Goal: Obtain resource: Obtain resource

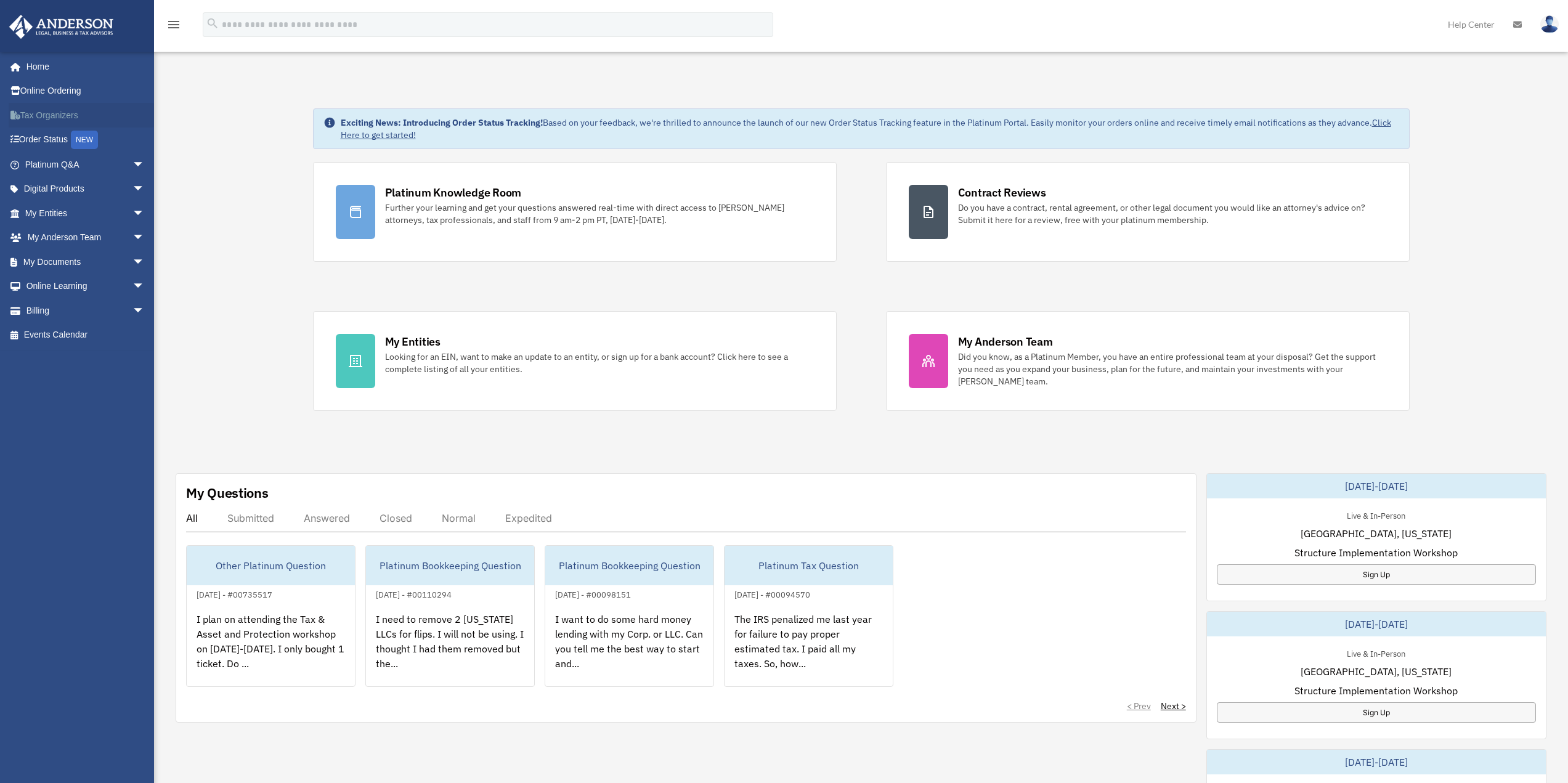
click at [74, 114] on link "Tax Organizers" at bounding box center [86, 115] width 154 height 24
click at [64, 114] on link "Tax Organizers" at bounding box center [86, 115] width 154 height 24
click at [71, 265] on link "My Documents arrow_drop_down" at bounding box center [86, 261] width 154 height 24
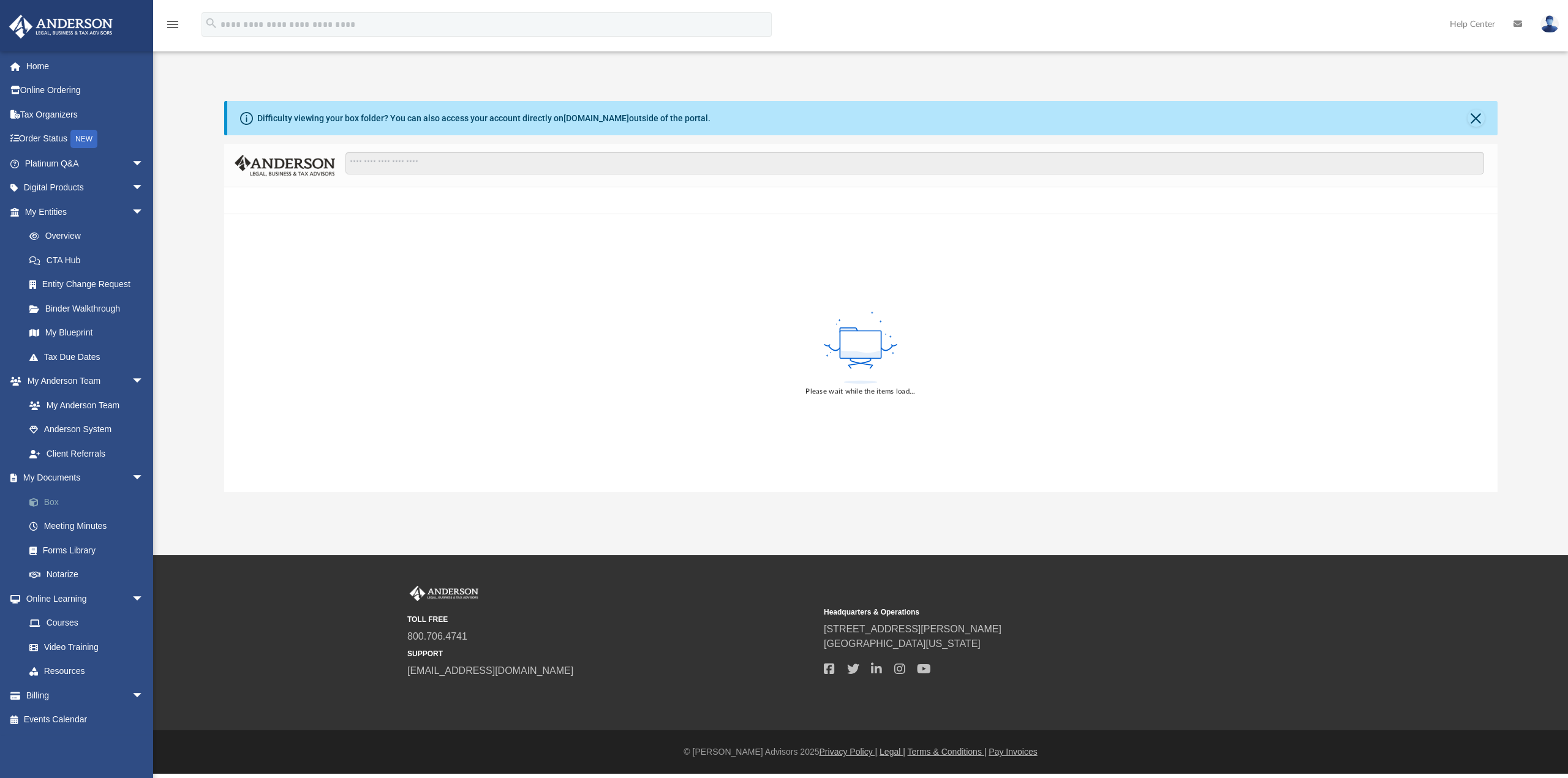
click at [59, 504] on link "Box" at bounding box center [89, 501] width 145 height 24
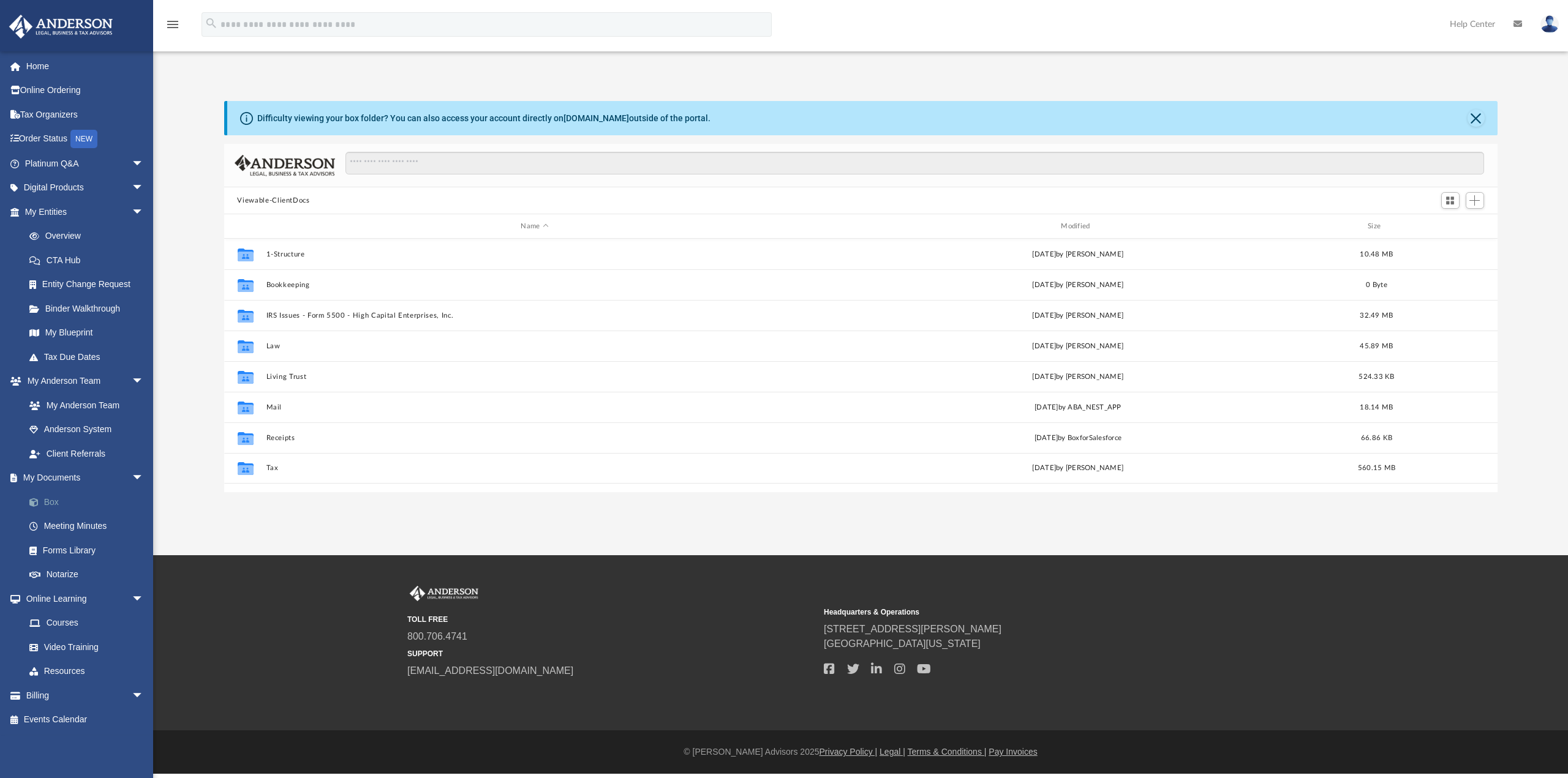
scroll to position [269, 1264]
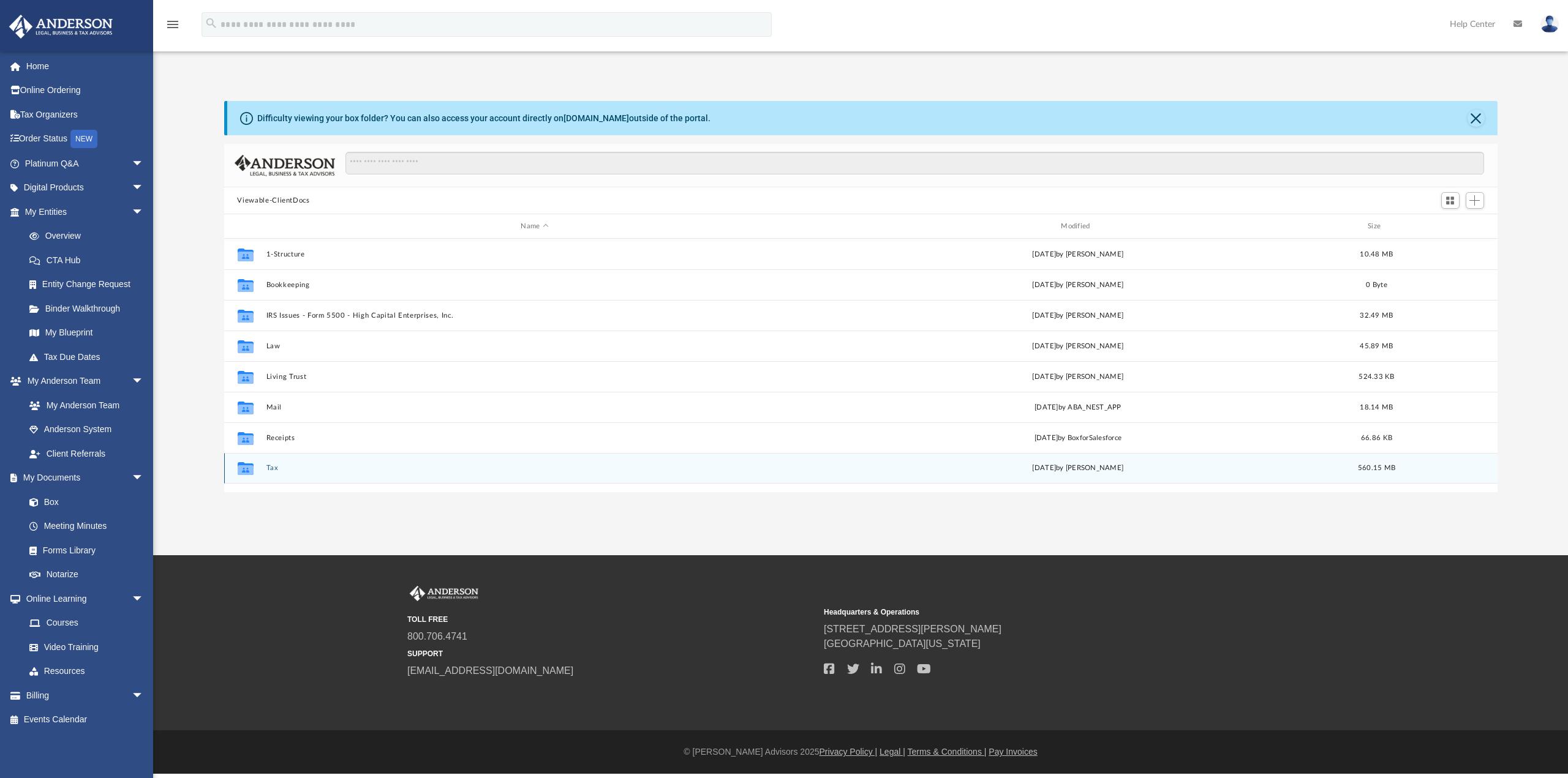
click at [282, 471] on button "Tax" at bounding box center [534, 468] width 538 height 8
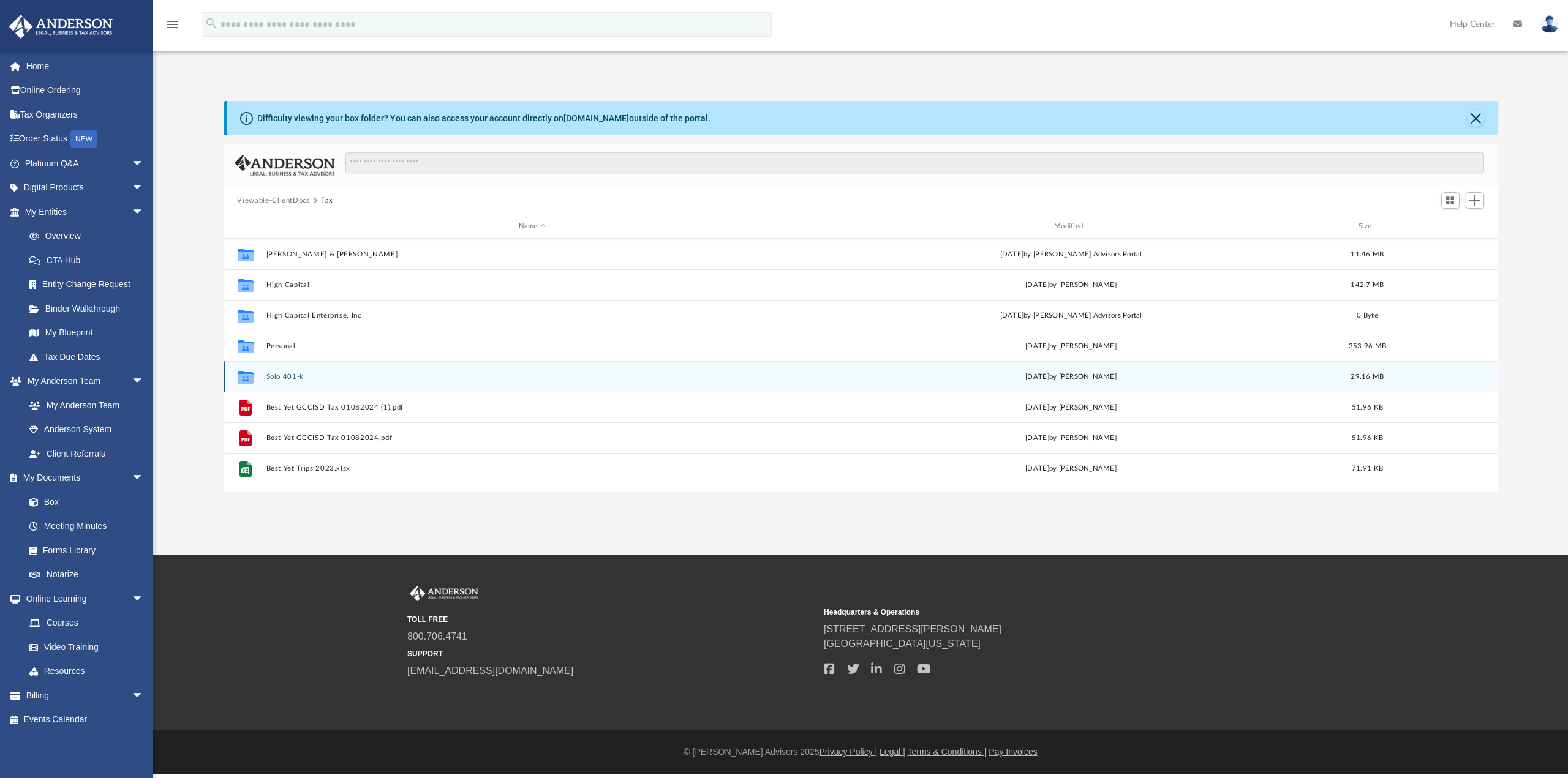
click at [289, 381] on div "Collaborated Folder Solo 401-k Mon Oct 14 2024 by Steven Edwards 29.16 MB" at bounding box center [861, 377] width 1273 height 31
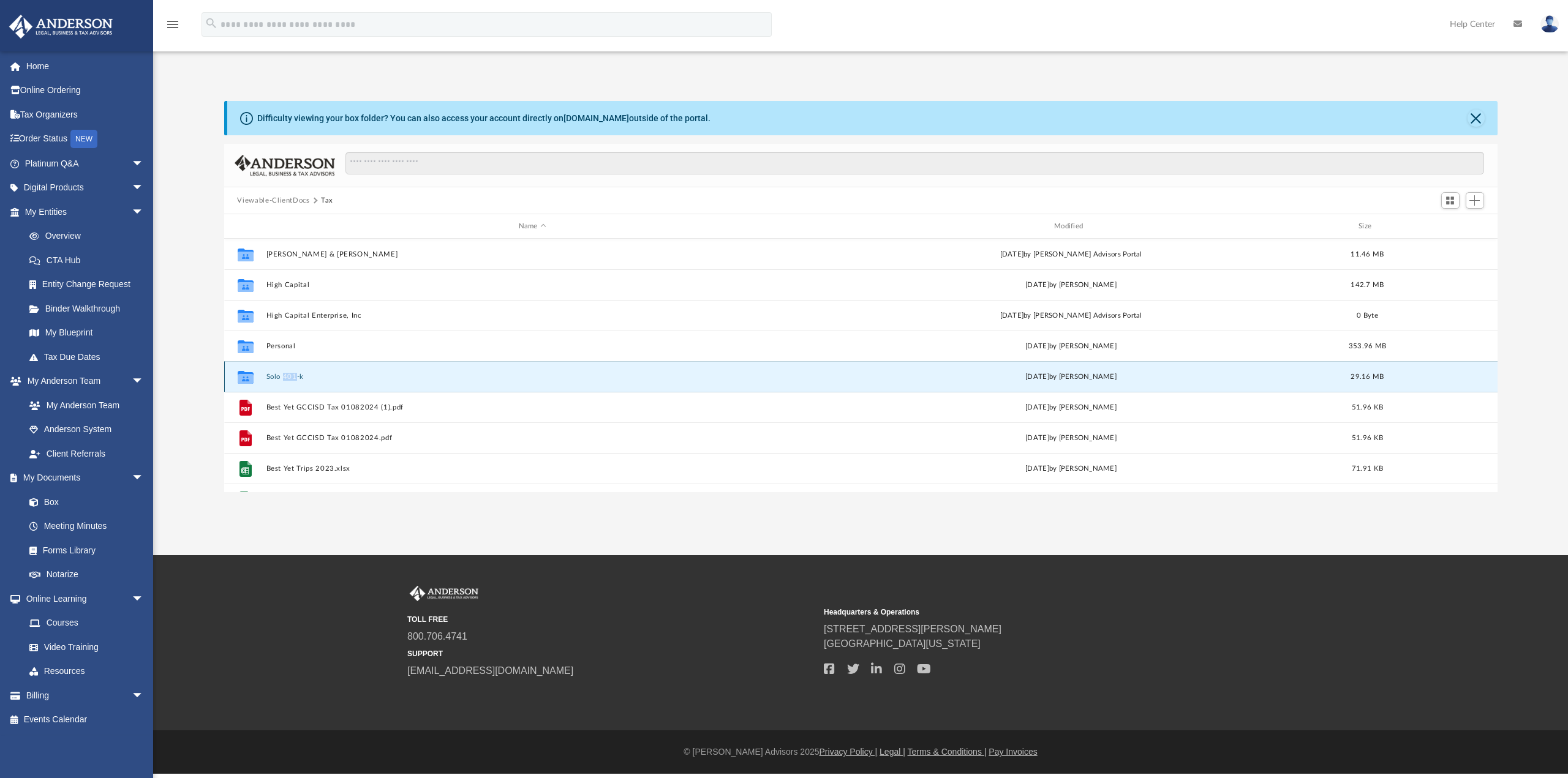
click at [289, 381] on div "Collaborated Folder Solo 401-k Mon Oct 14 2024 by Steven Edwards 29.16 MB" at bounding box center [861, 377] width 1273 height 31
click at [339, 380] on button "Solo 401-k" at bounding box center [532, 377] width 533 height 8
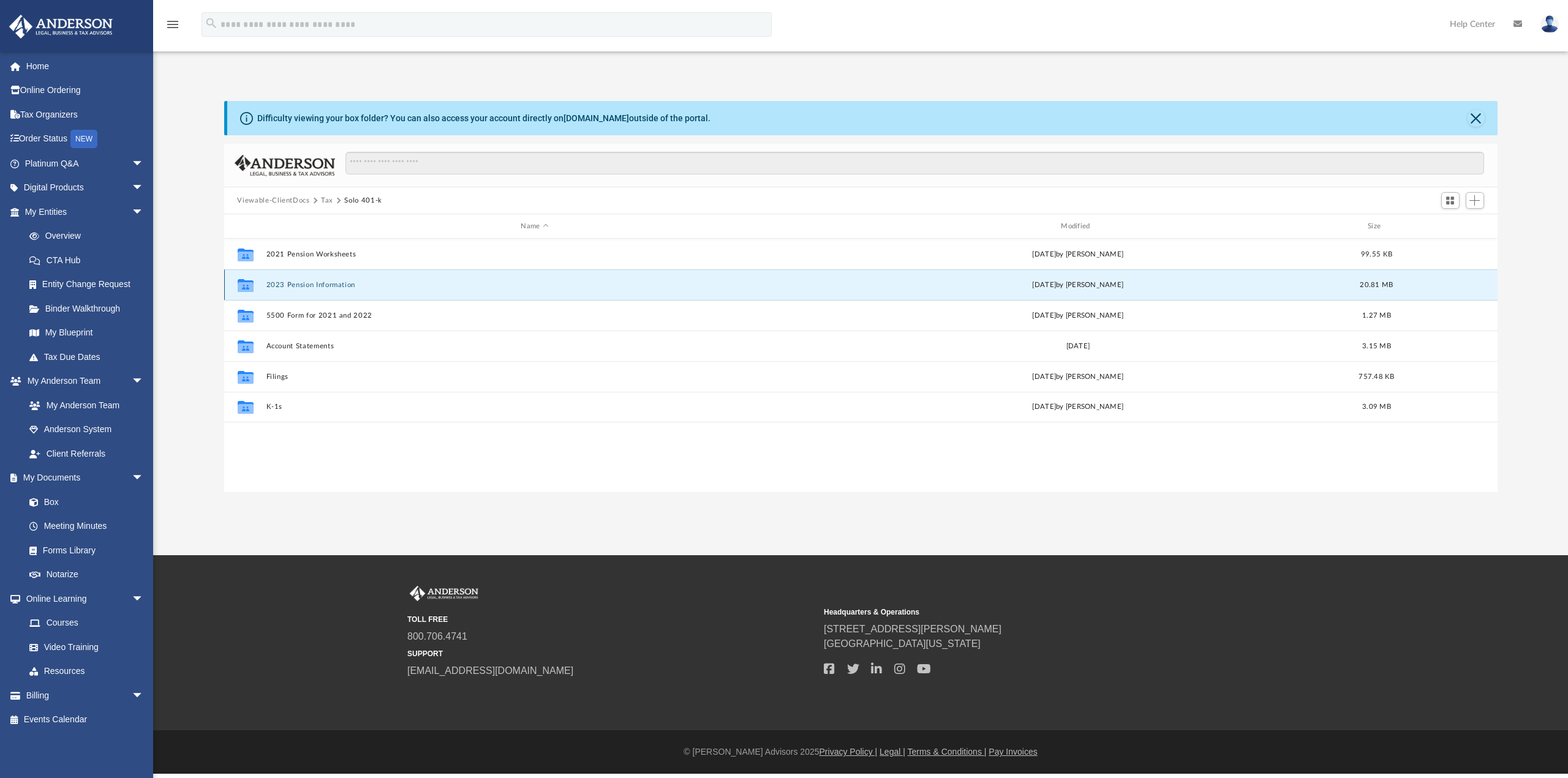
click at [344, 285] on button "2023 Pension Information" at bounding box center [534, 285] width 538 height 8
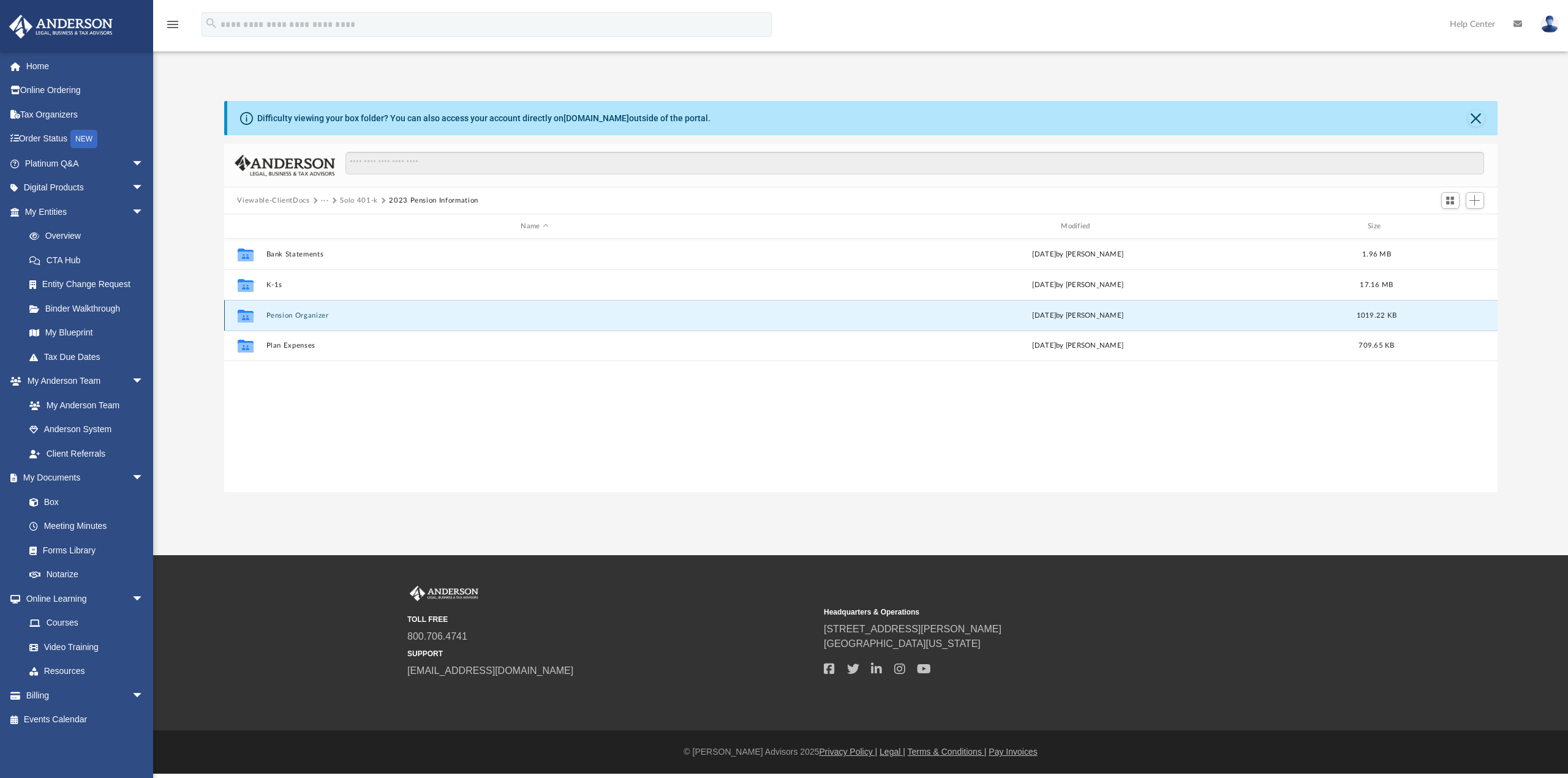
click at [330, 316] on button "Pension Organizer" at bounding box center [534, 316] width 538 height 8
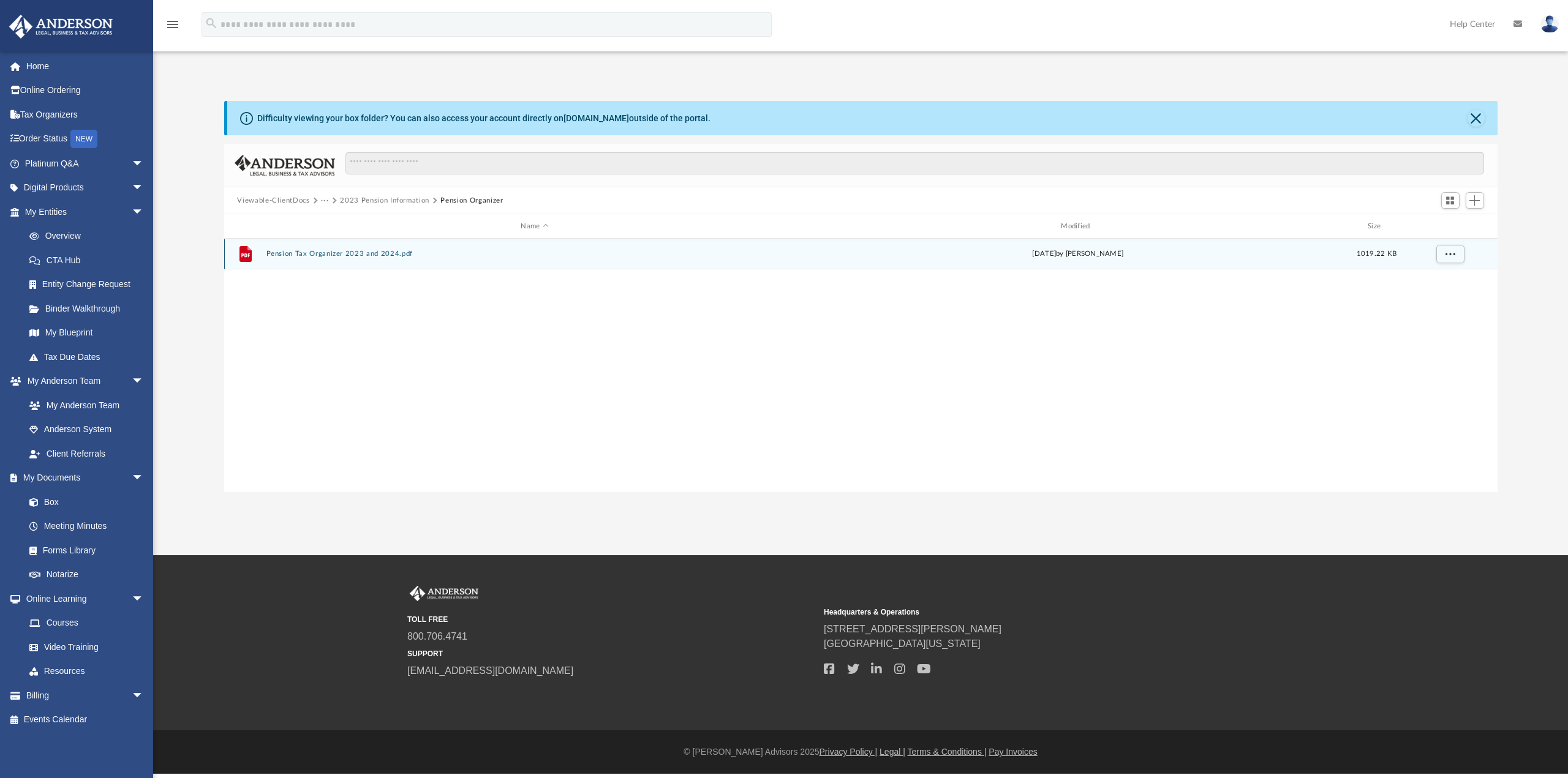
click at [341, 261] on div "File Pension Tax Organizer 2023 and 2024.pdf Mon Oct 14 2024 by Steven Edwards …" at bounding box center [861, 254] width 1273 height 31
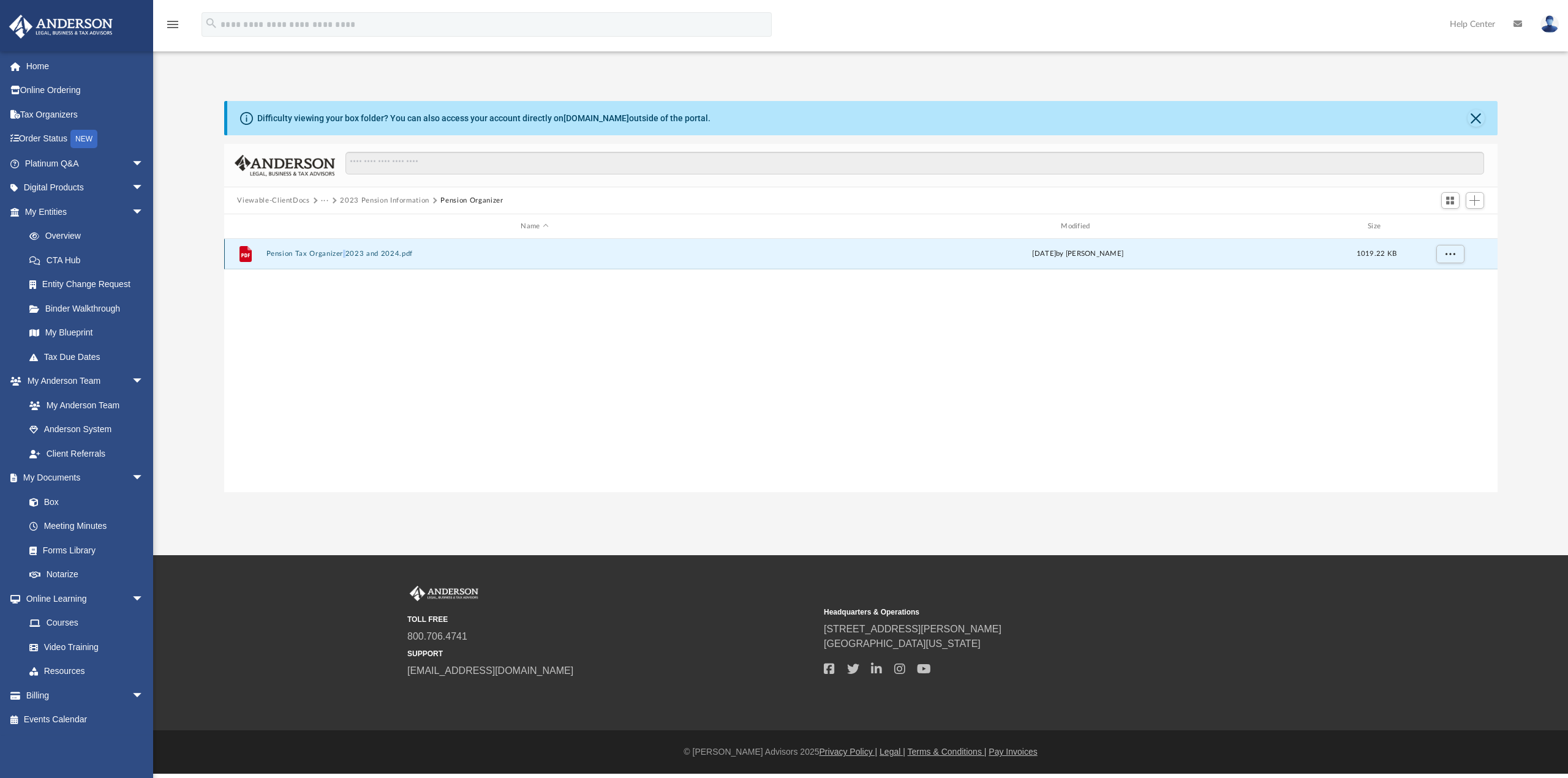
click at [341, 261] on div "File Pension Tax Organizer 2023 and 2024.pdf Mon Oct 14 2024 by Steven Edwards …" at bounding box center [861, 254] width 1273 height 31
click at [374, 254] on button "Pension Tax Organizer 2023 and 2024.pdf" at bounding box center [534, 254] width 538 height 8
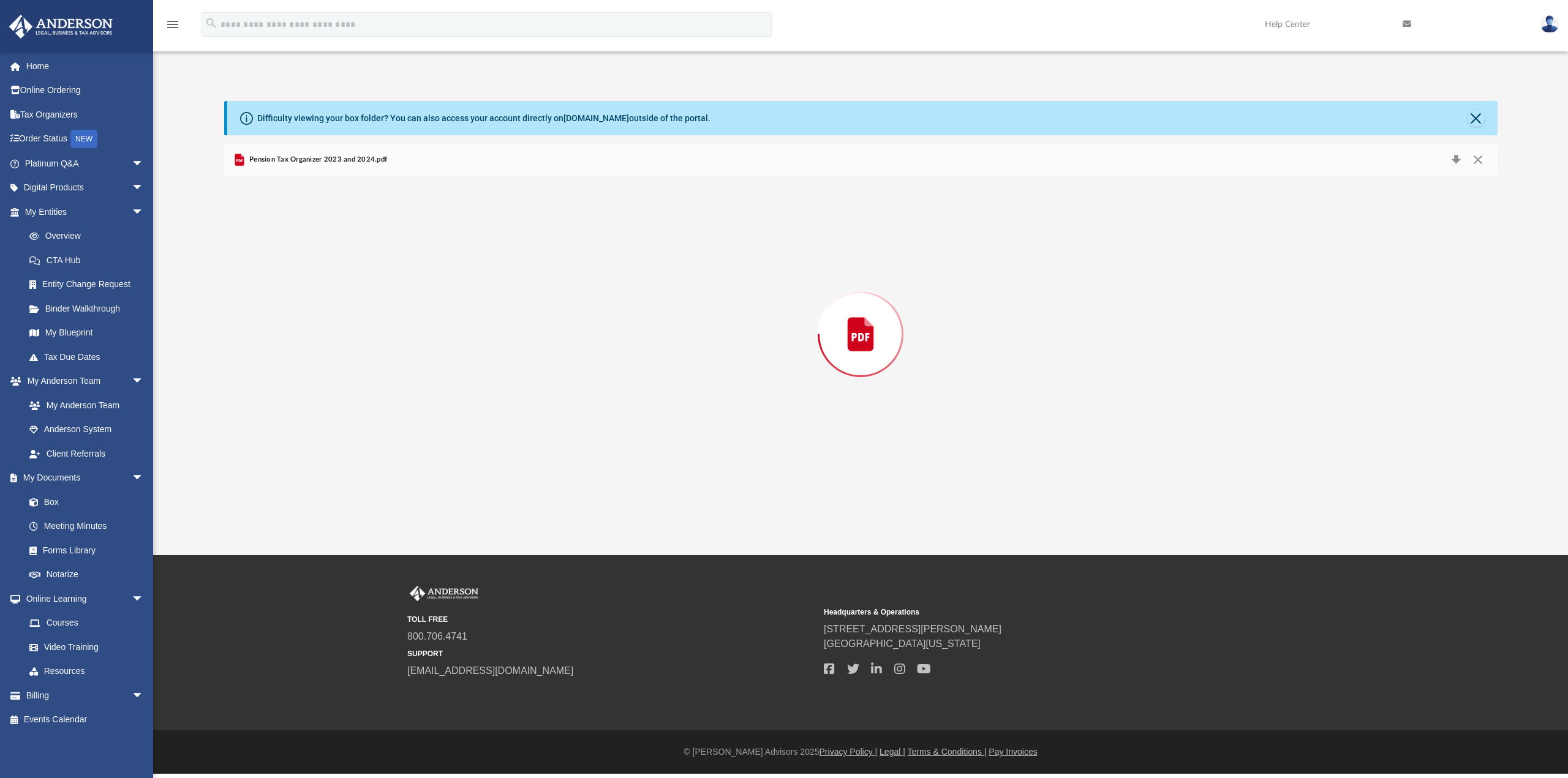
click at [374, 254] on div "Preview" at bounding box center [861, 334] width 1273 height 316
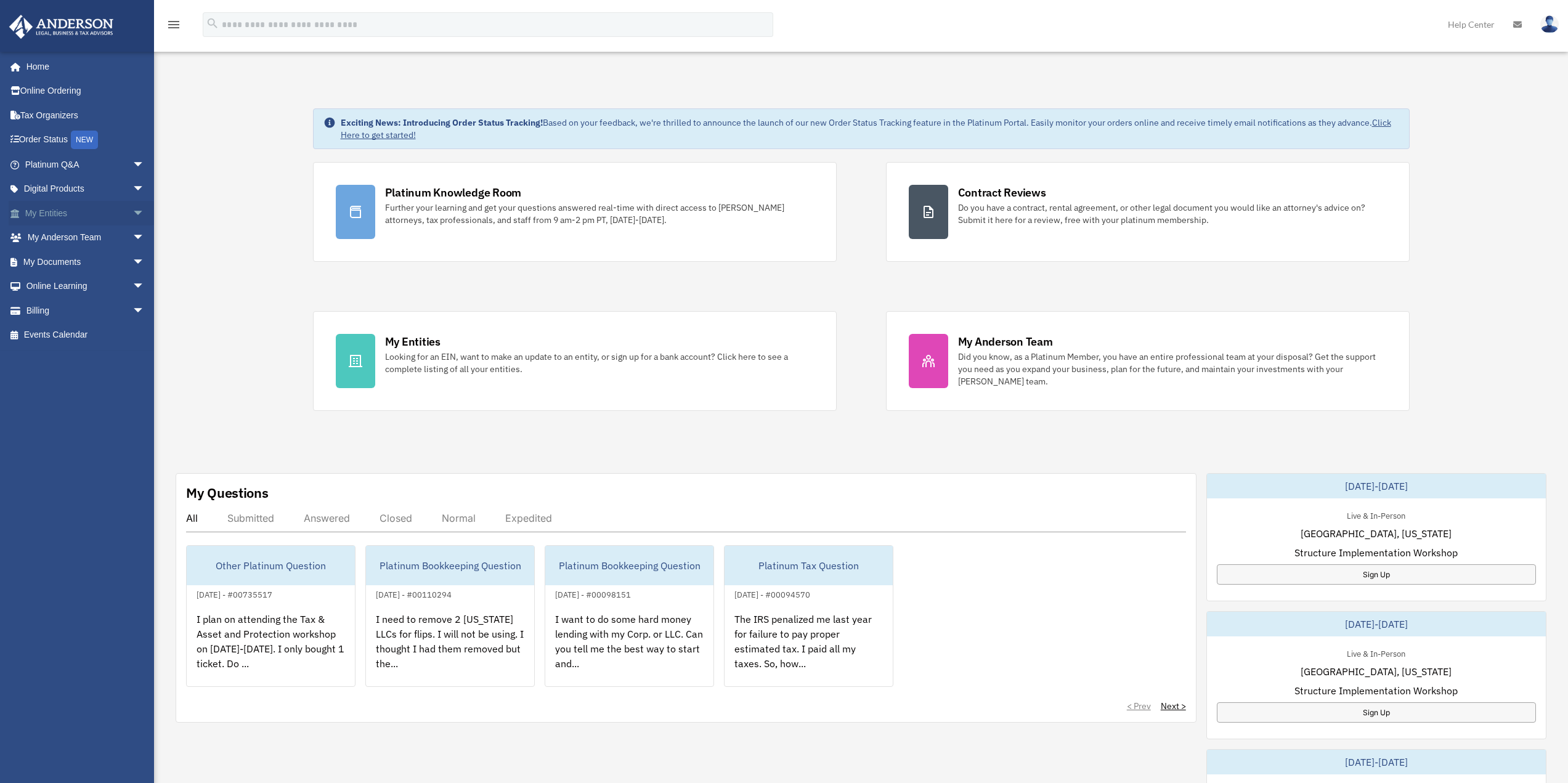
click at [71, 214] on link "My Entities arrow_drop_down" at bounding box center [86, 213] width 154 height 24
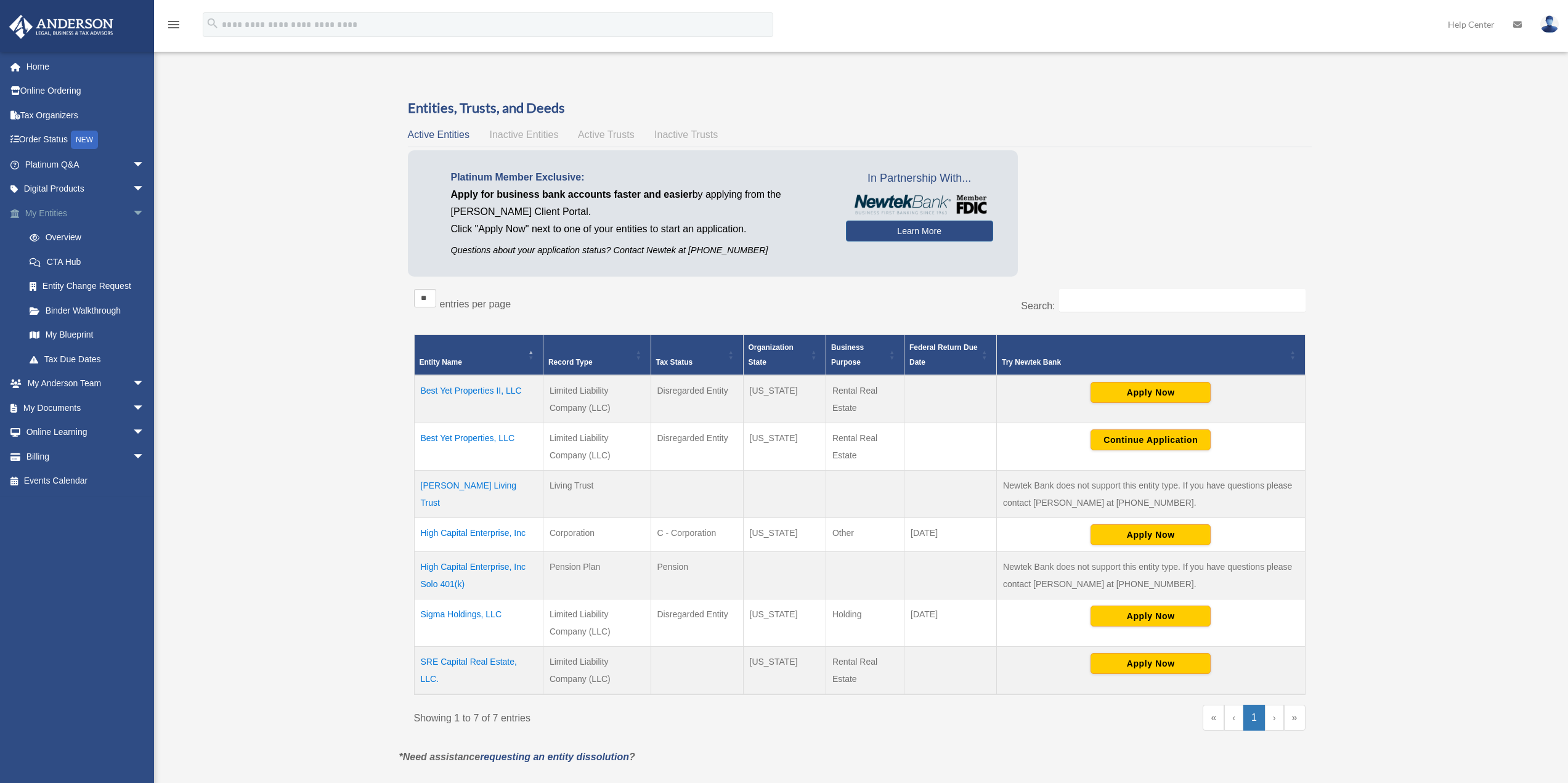
click at [59, 209] on link "My Entities arrow_drop_down" at bounding box center [86, 213] width 154 height 24
click at [67, 405] on link "My Documents arrow_drop_down" at bounding box center [86, 407] width 154 height 24
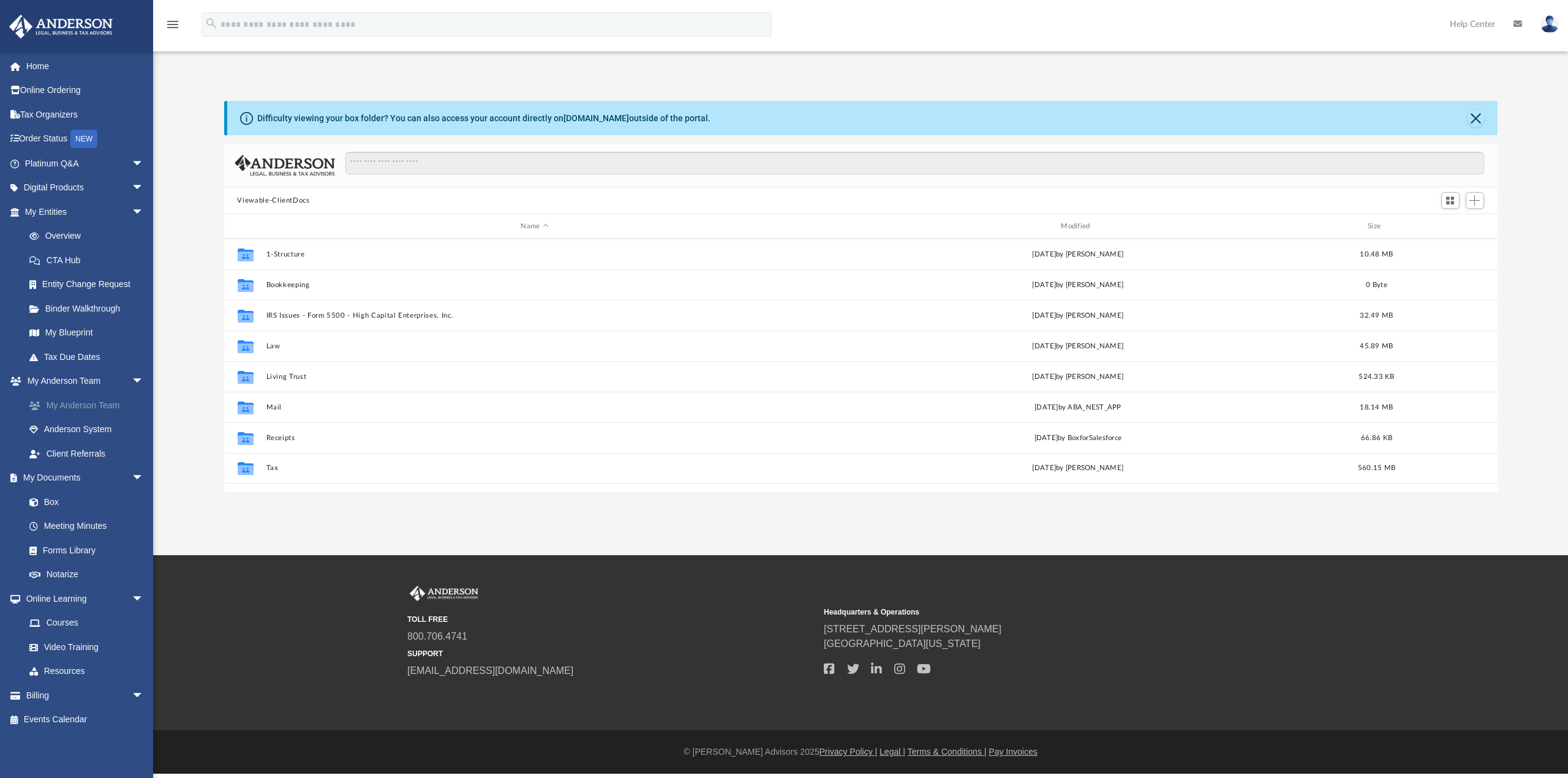
scroll to position [269, 1264]
click at [45, 501] on link "Box" at bounding box center [89, 501] width 145 height 24
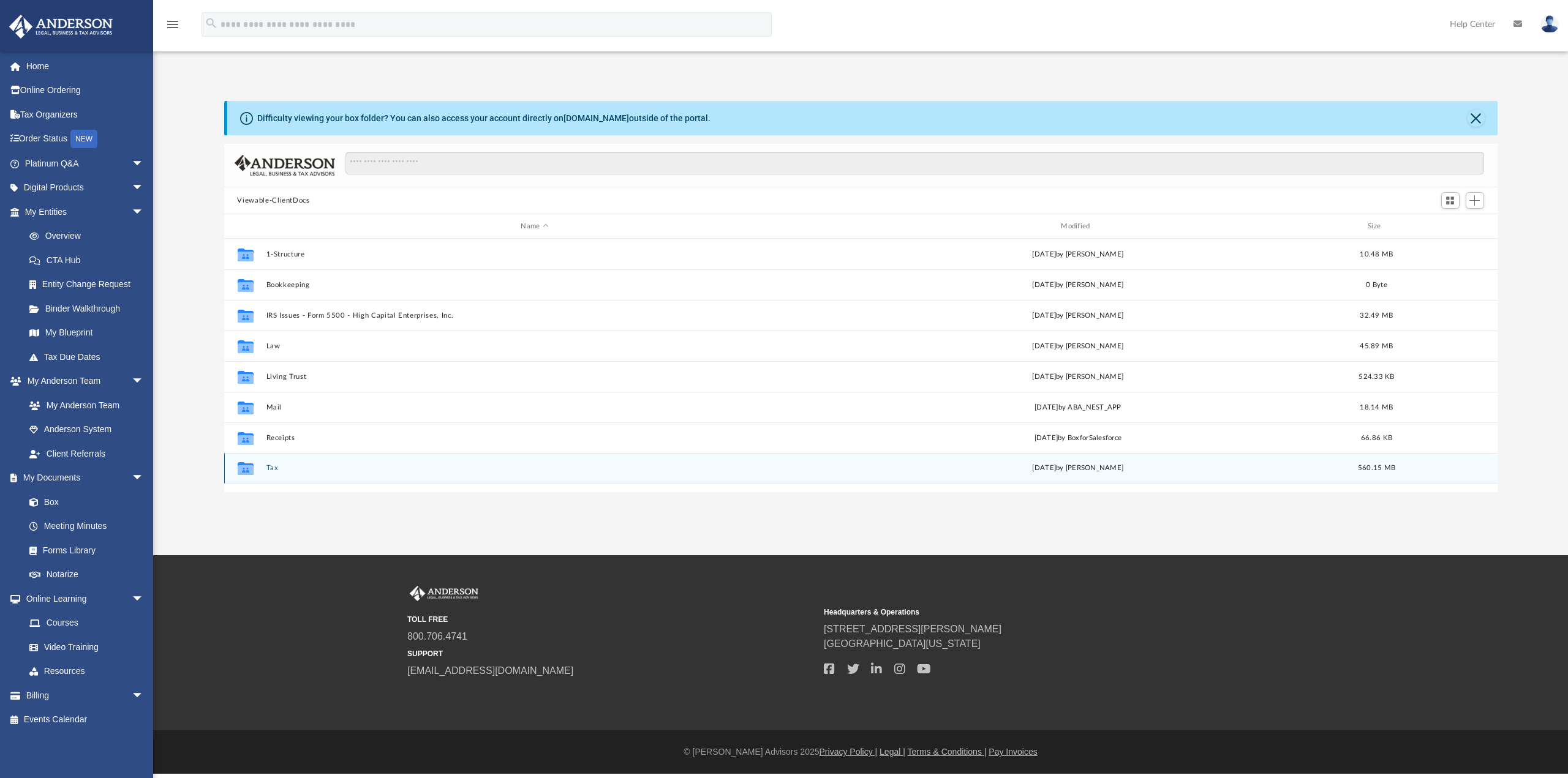
click at [291, 471] on button "Tax" at bounding box center [534, 468] width 538 height 8
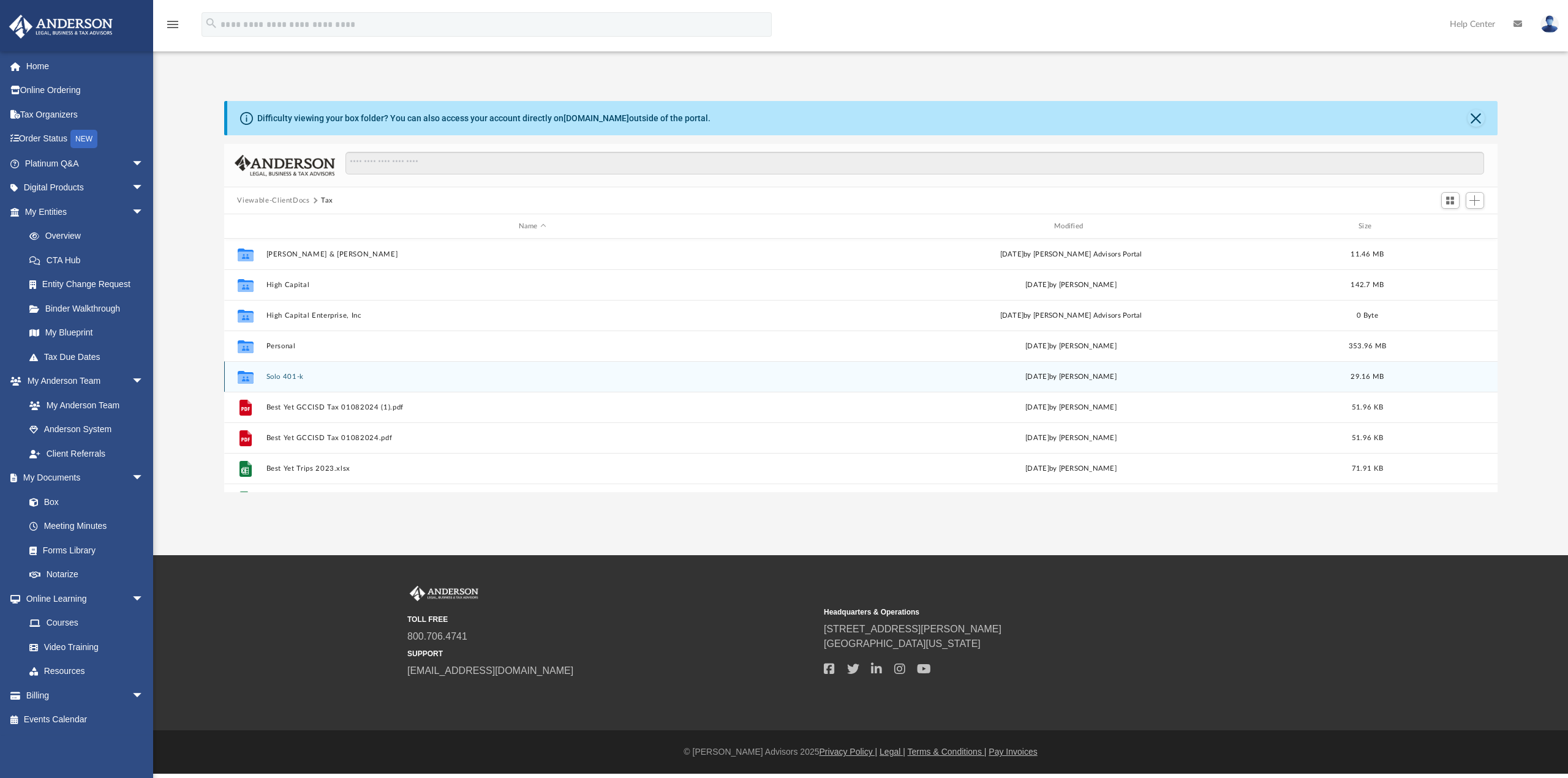
click at [309, 375] on button "Solo 401-k" at bounding box center [532, 377] width 533 height 8
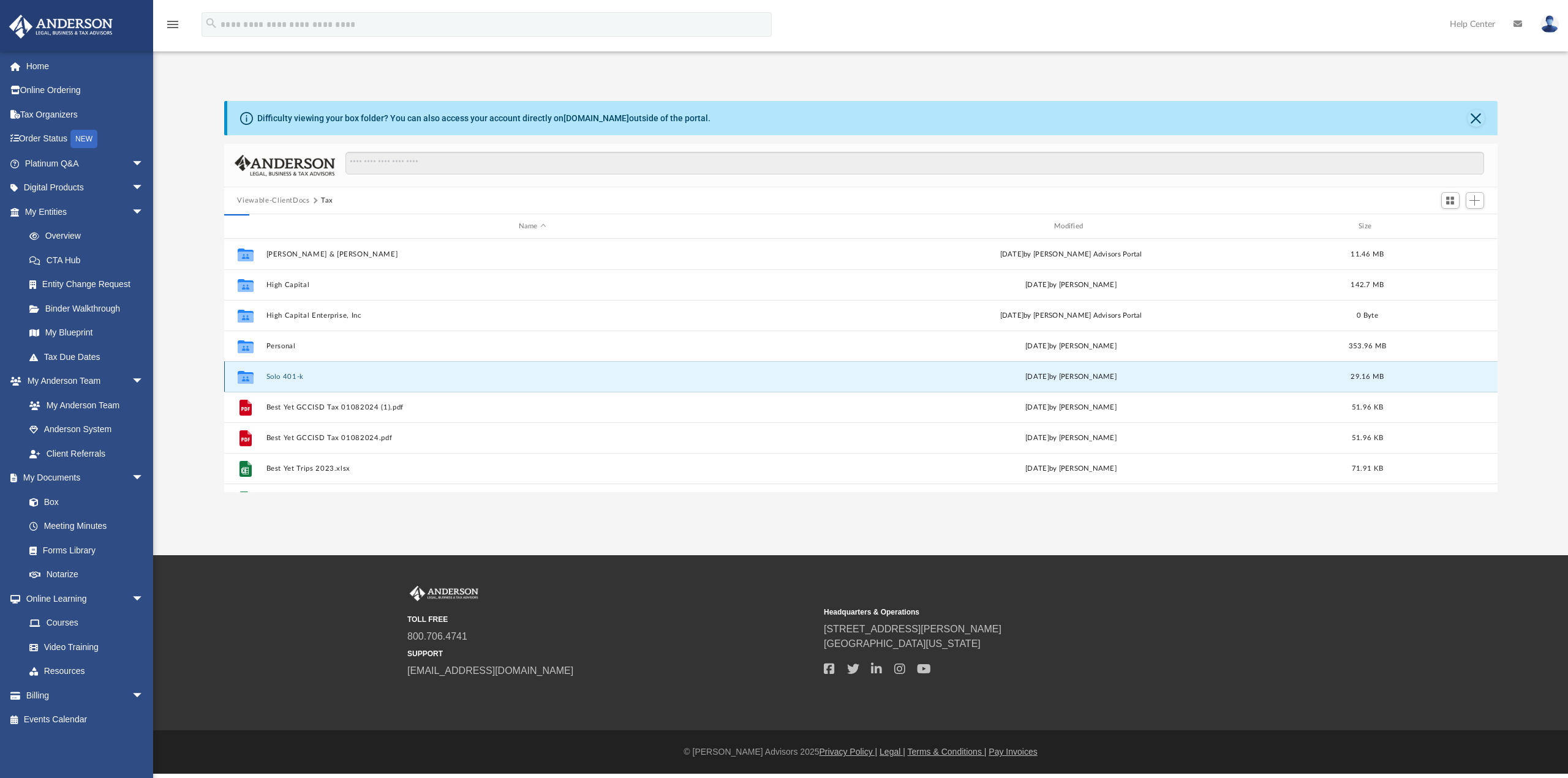
click at [311, 377] on button "Solo 401-k" at bounding box center [532, 377] width 533 height 8
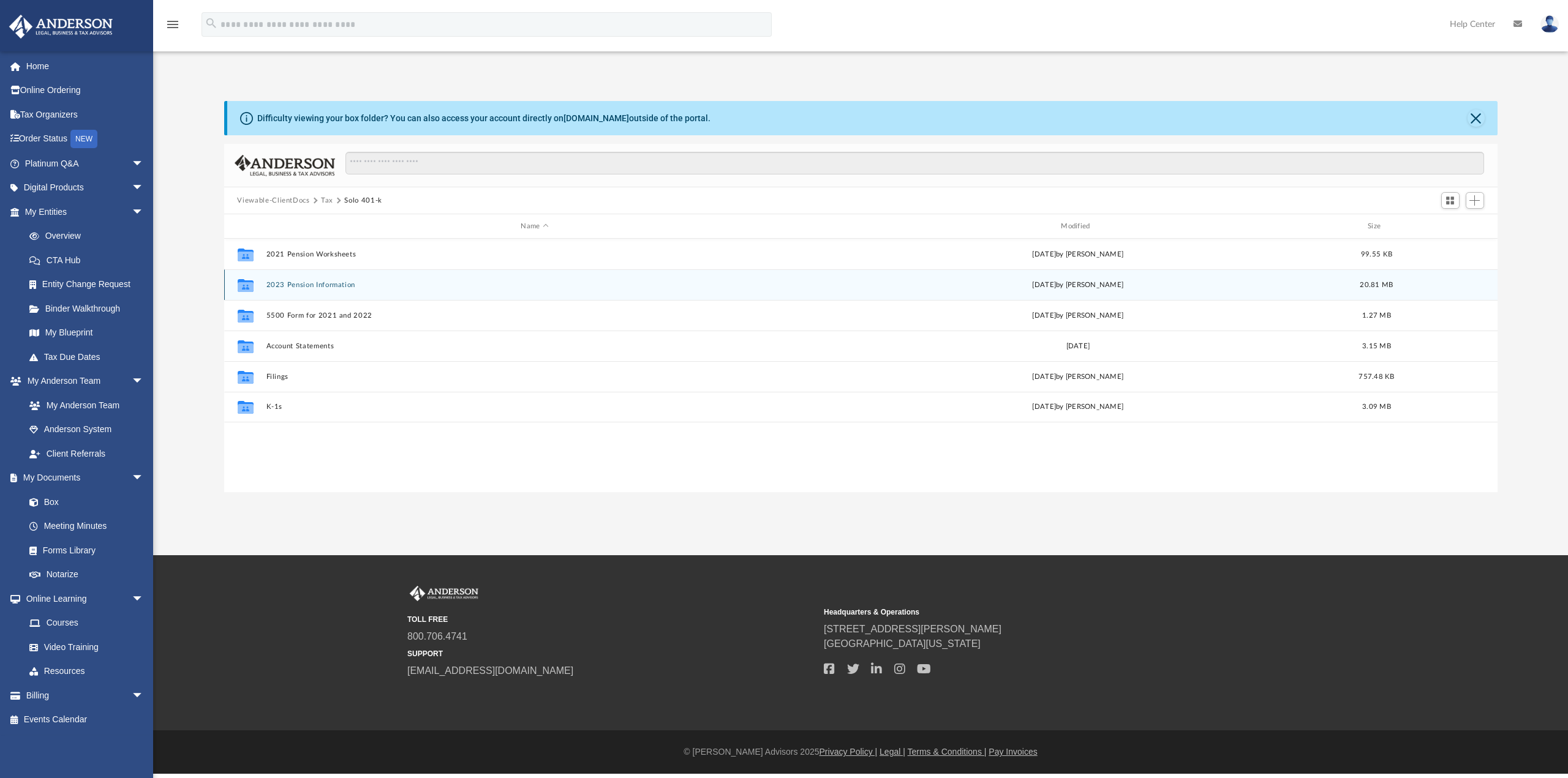
click at [326, 285] on button "2023 Pension Information" at bounding box center [534, 285] width 538 height 8
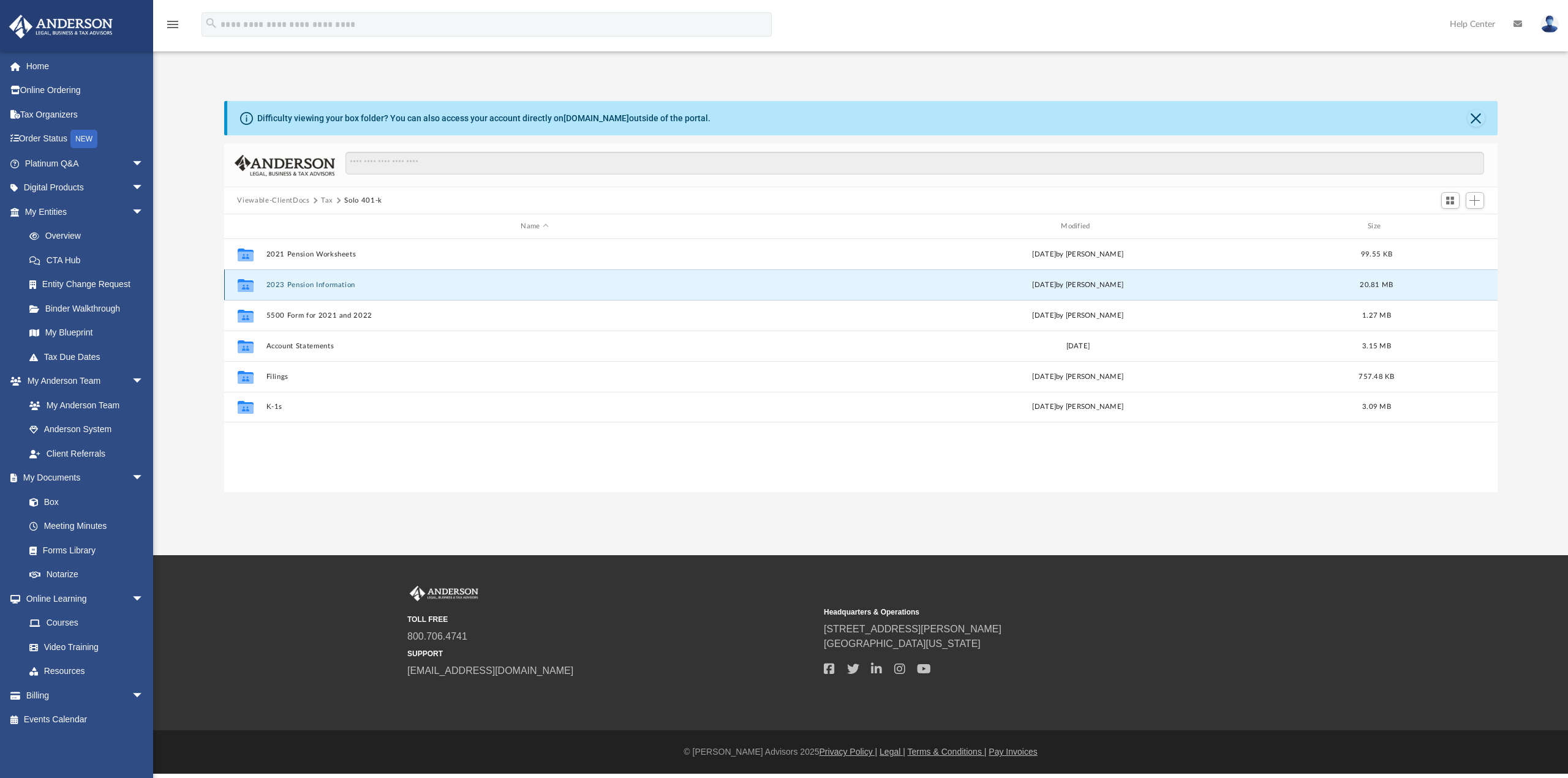
click at [326, 285] on button "2023 Pension Information" at bounding box center [534, 285] width 538 height 8
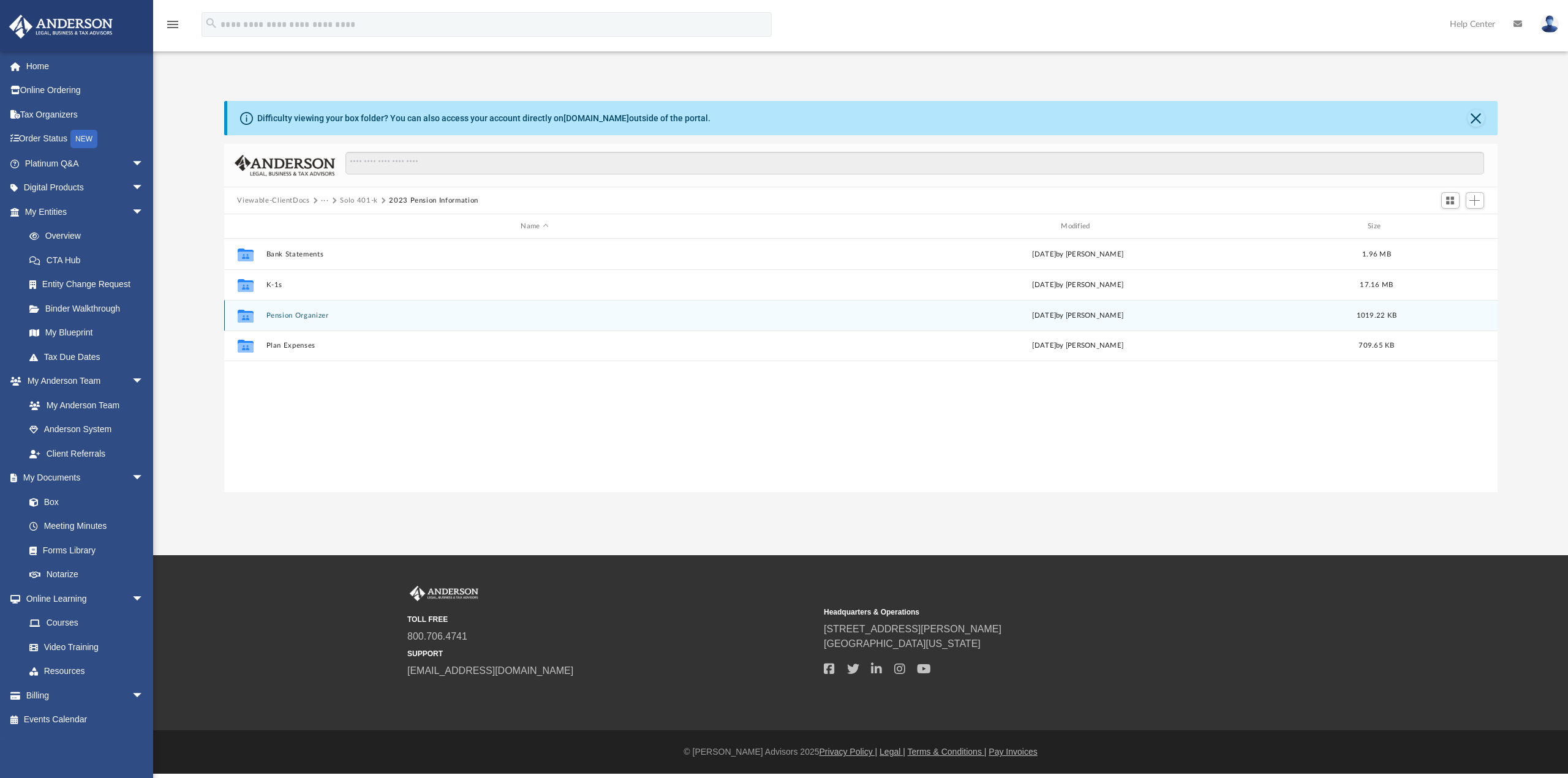
click at [321, 317] on button "Pension Organizer" at bounding box center [534, 316] width 538 height 8
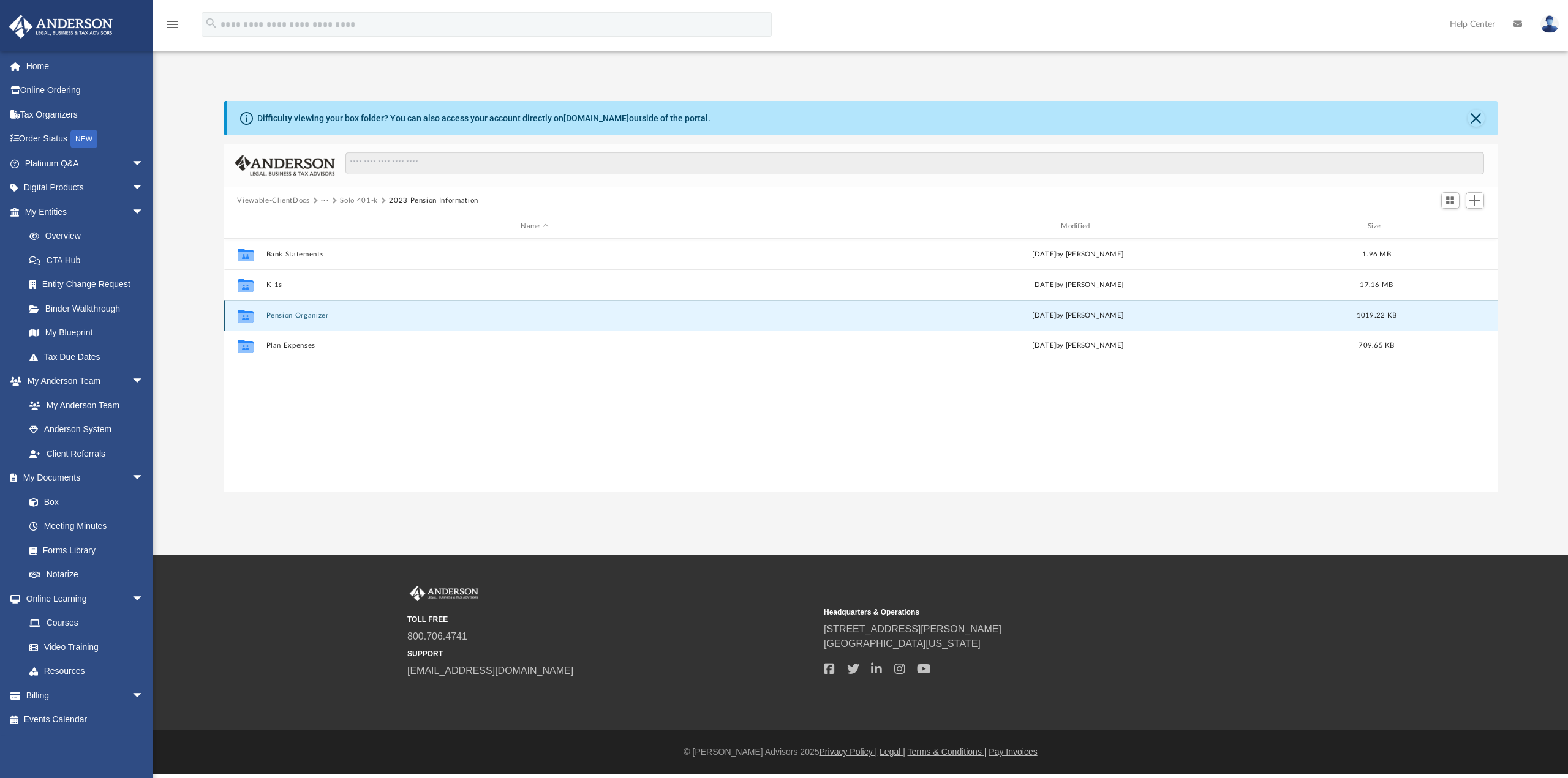
click at [321, 317] on button "Pension Organizer" at bounding box center [534, 316] width 538 height 8
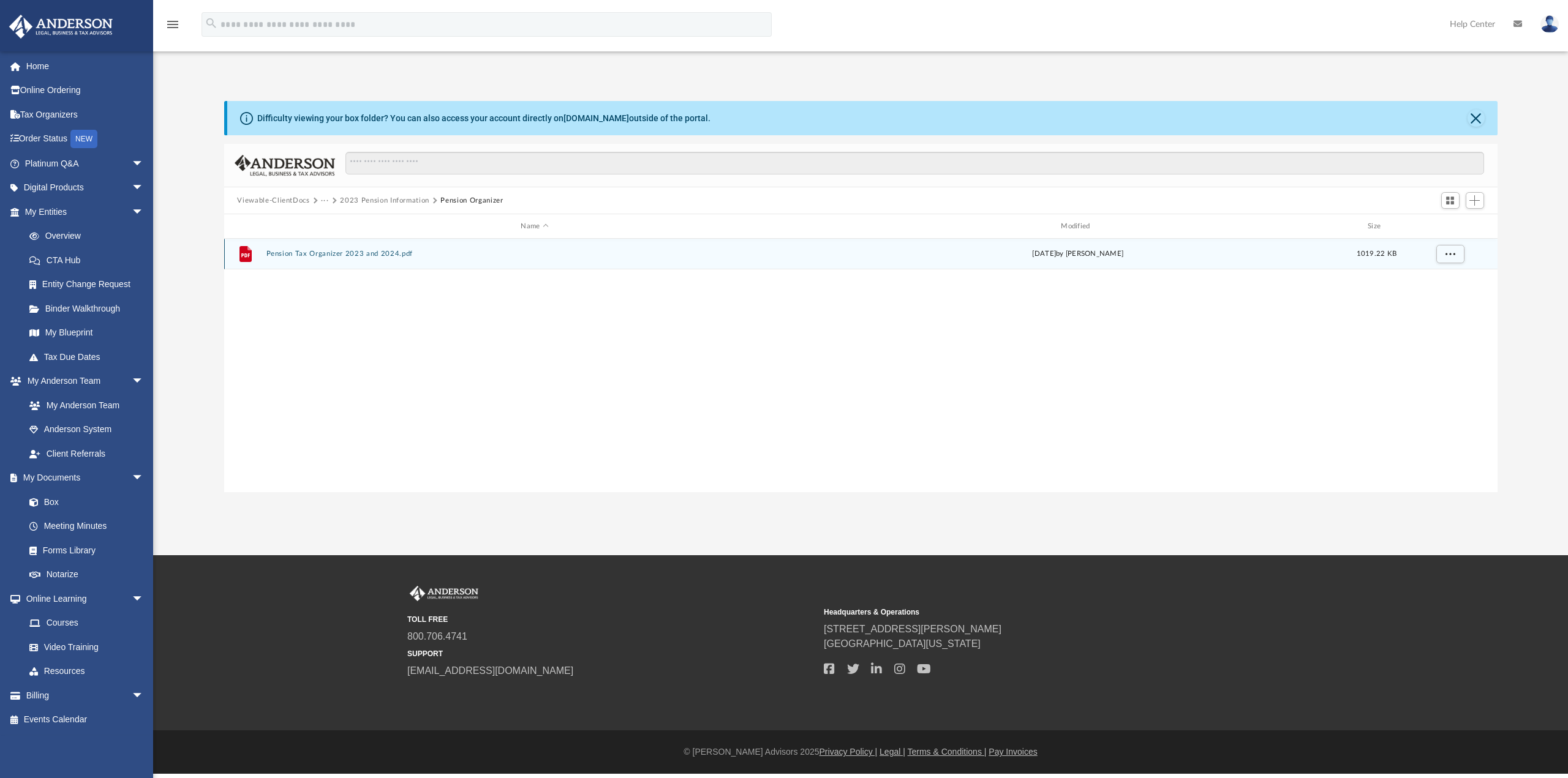
click at [355, 255] on button "Pension Tax Organizer 2023 and 2024.pdf" at bounding box center [534, 254] width 538 height 8
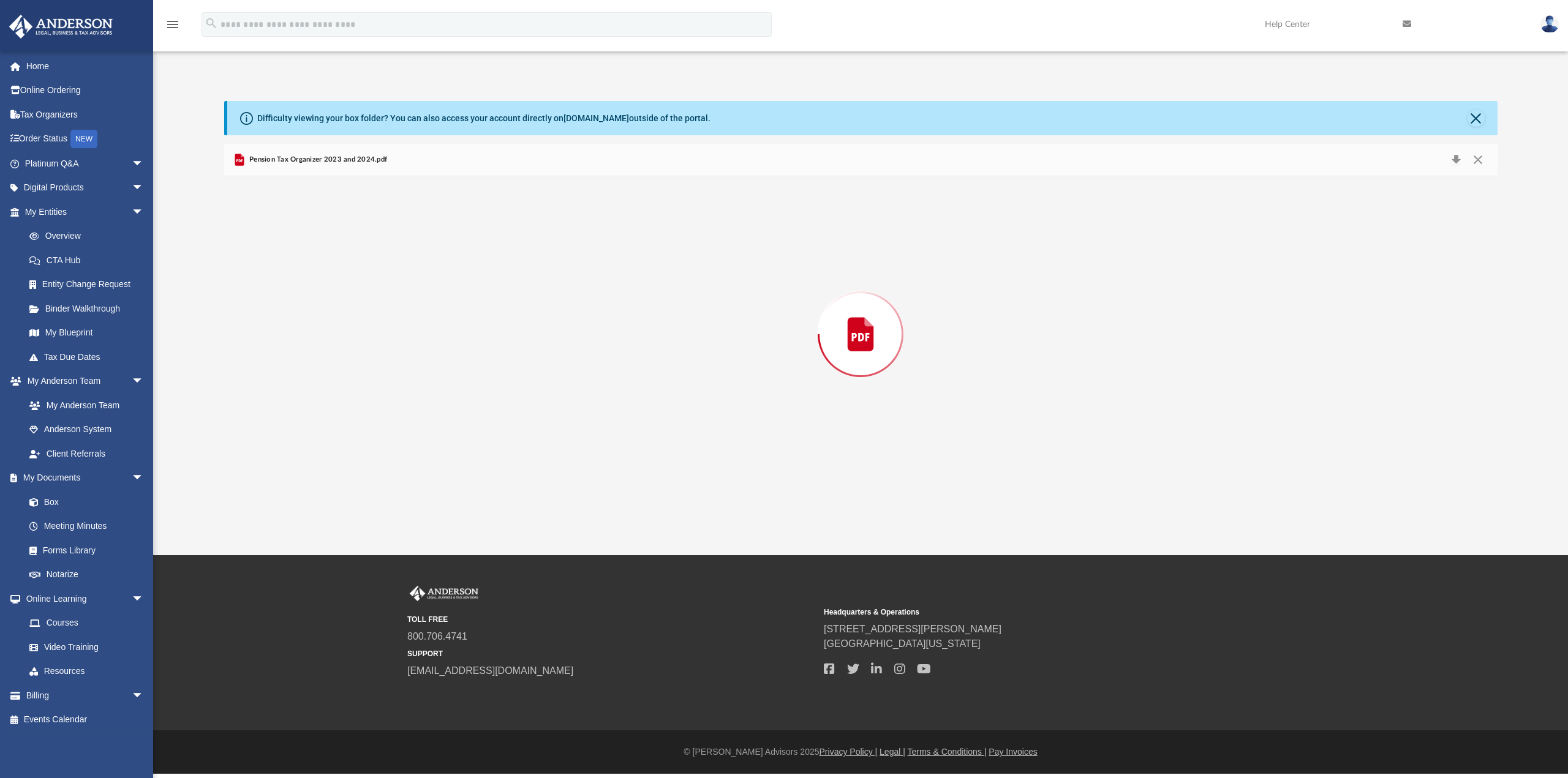
click at [355, 255] on div "Preview" at bounding box center [861, 334] width 1273 height 316
click at [1435, 161] on button "Print" at bounding box center [1433, 160] width 24 height 19
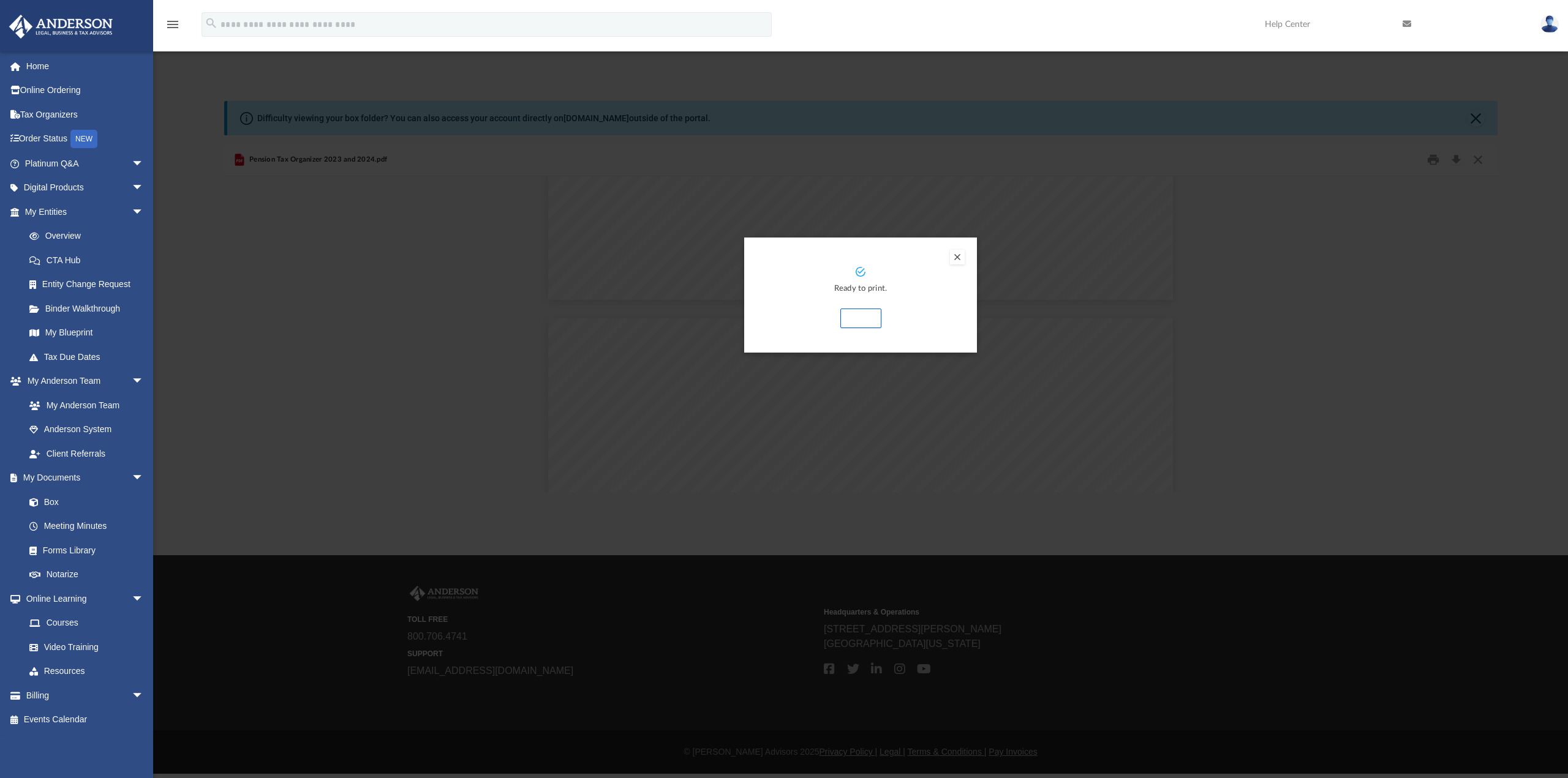
click at [858, 313] on button "Print" at bounding box center [861, 319] width 41 height 20
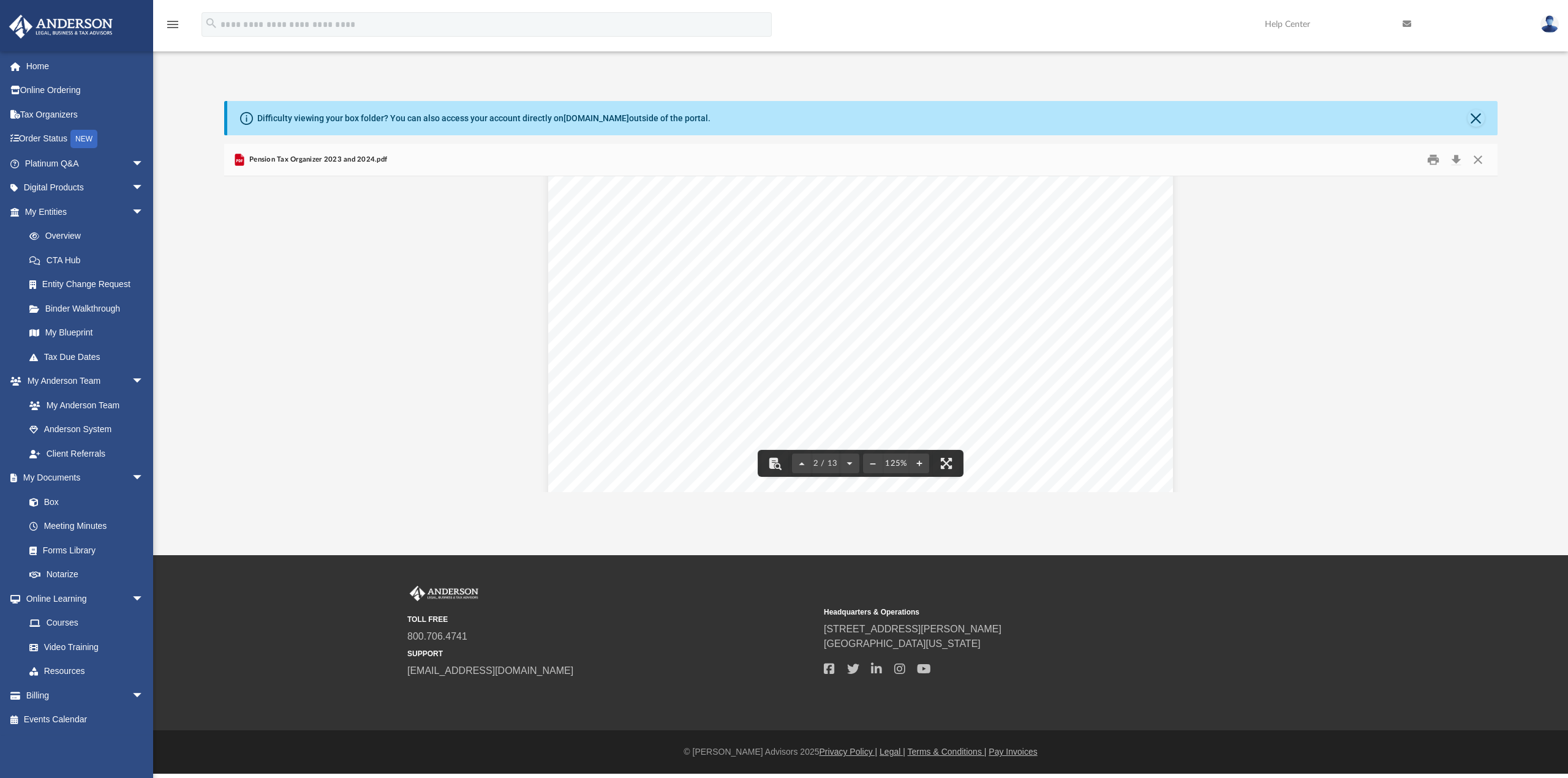
scroll to position [1306, 0]
click at [38, 66] on link "Home" at bounding box center [86, 66] width 153 height 24
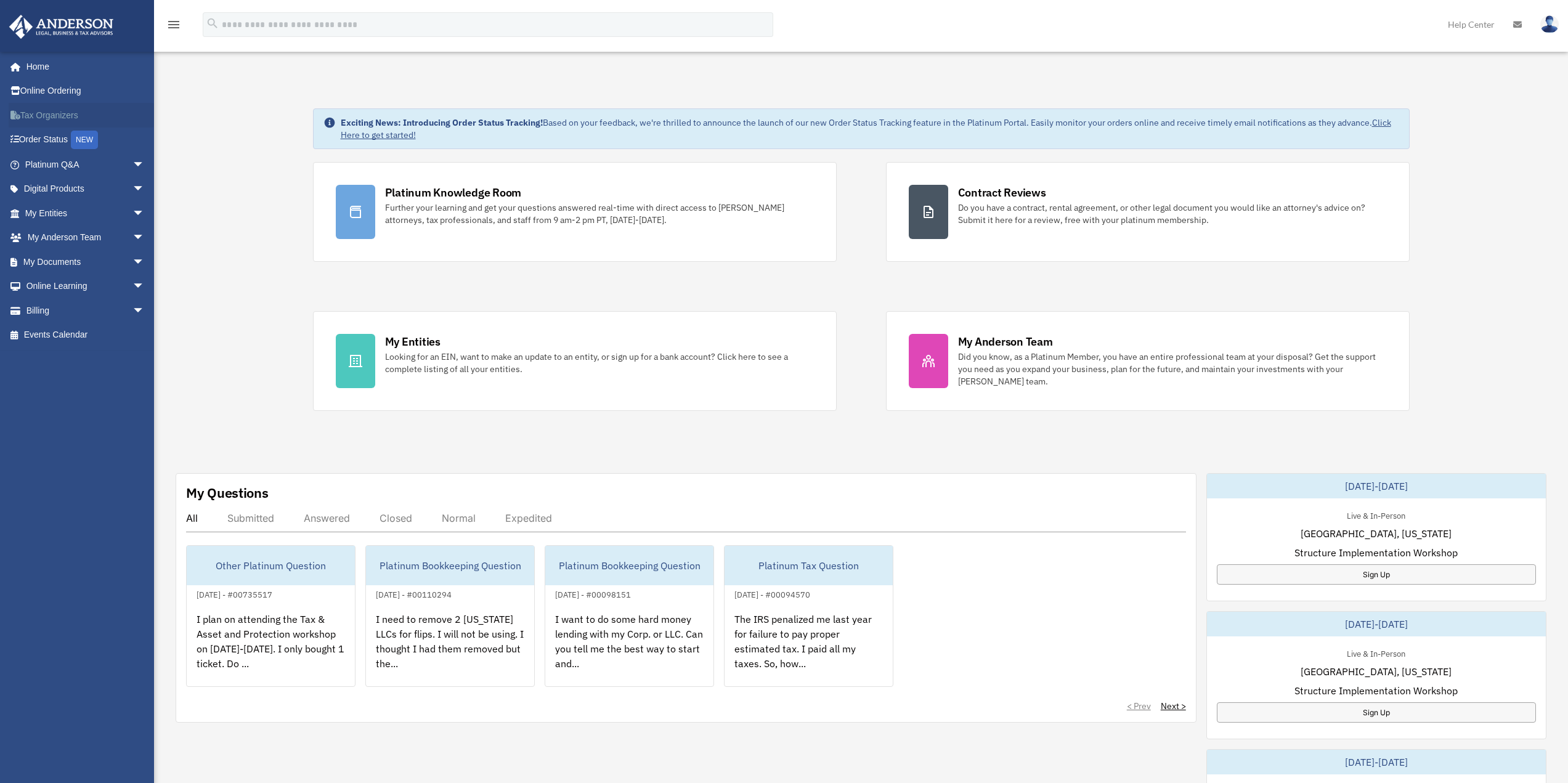
click at [45, 114] on link "Tax Organizers" at bounding box center [86, 115] width 154 height 24
click at [86, 237] on link "My [PERSON_NAME] Team arrow_drop_down" at bounding box center [86, 237] width 154 height 24
click at [133, 239] on span "arrow_drop_down" at bounding box center [145, 238] width 24 height 25
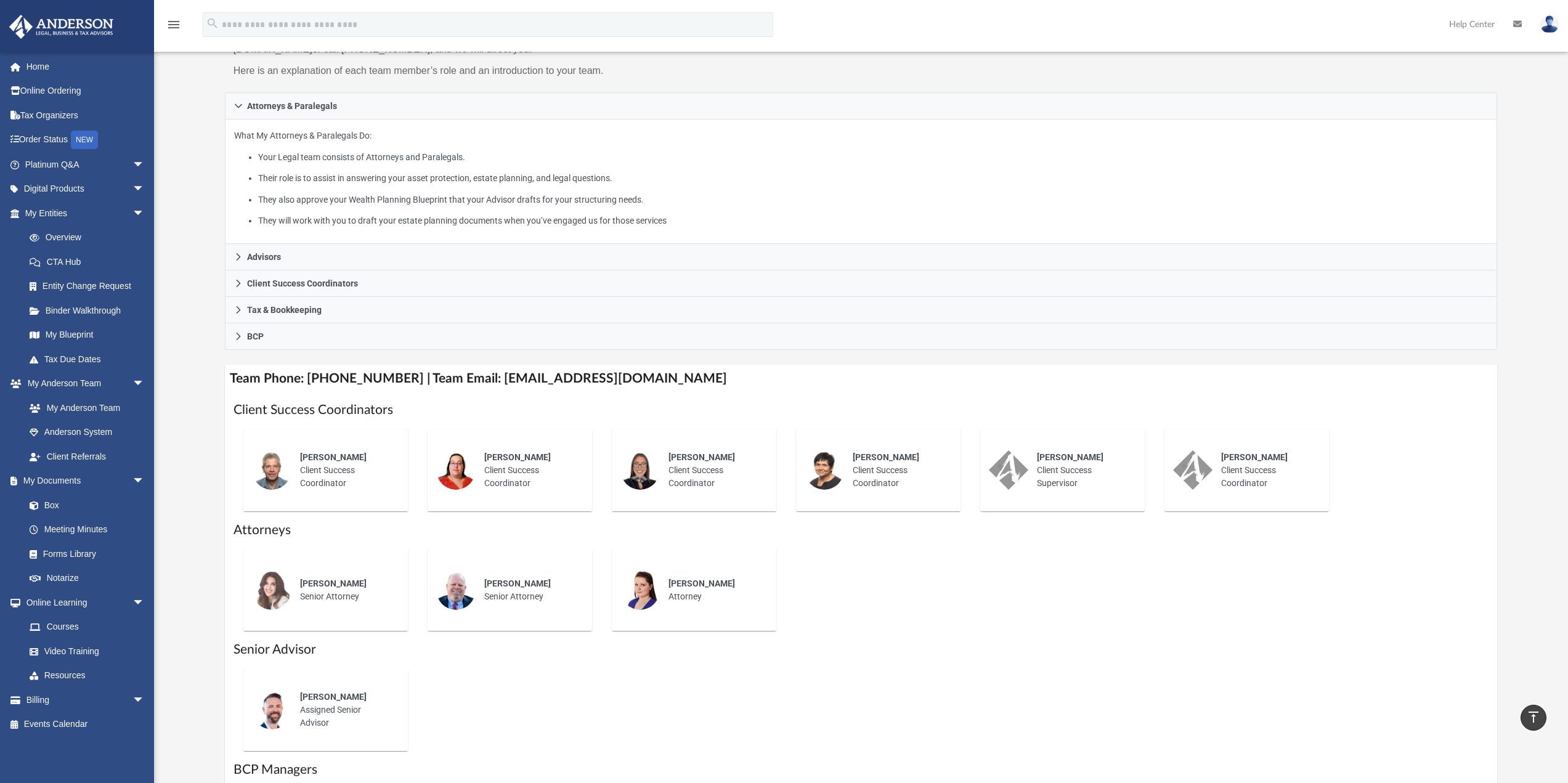
scroll to position [123, 0]
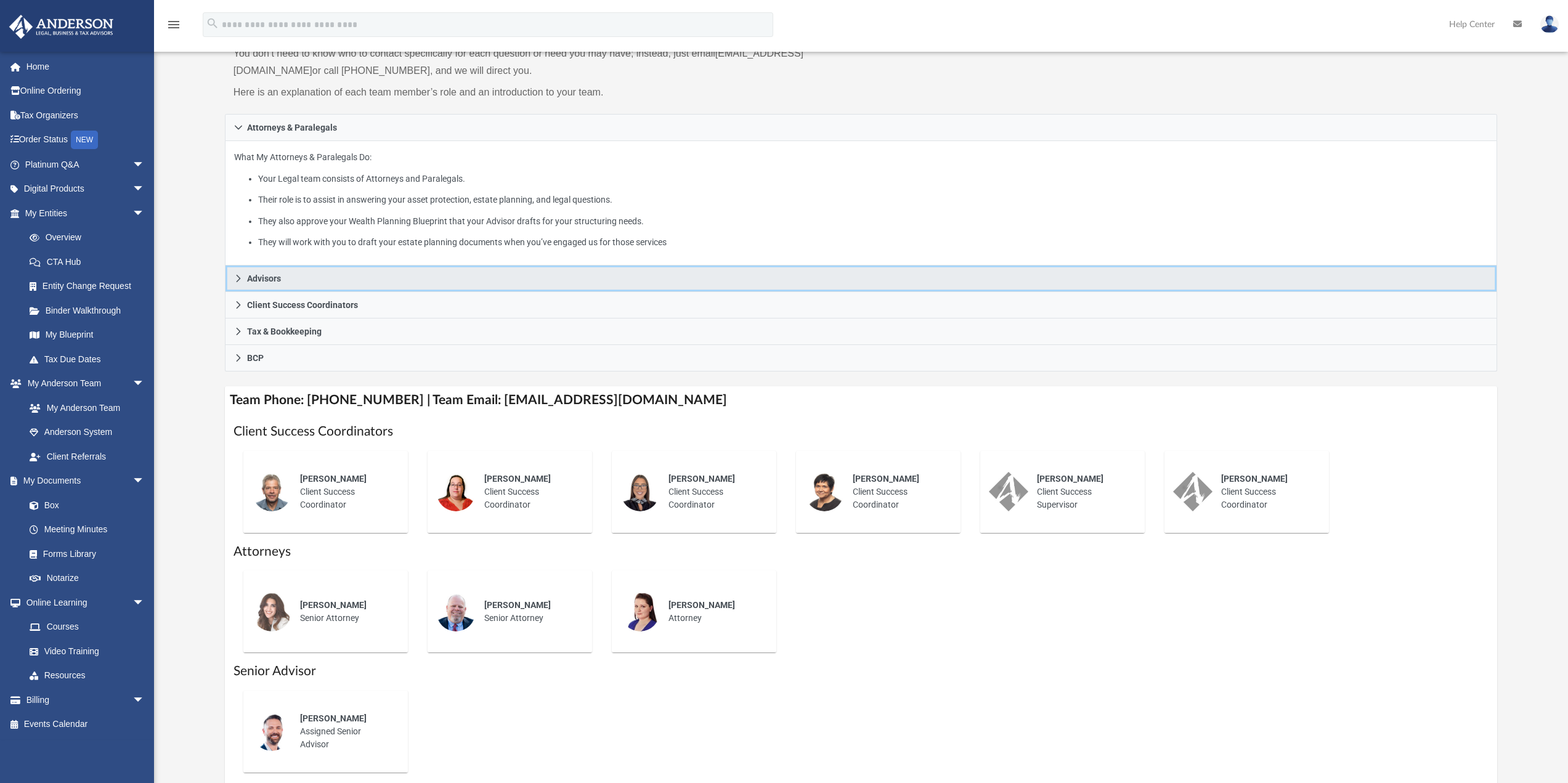
click at [235, 277] on icon at bounding box center [239, 279] width 9 height 9
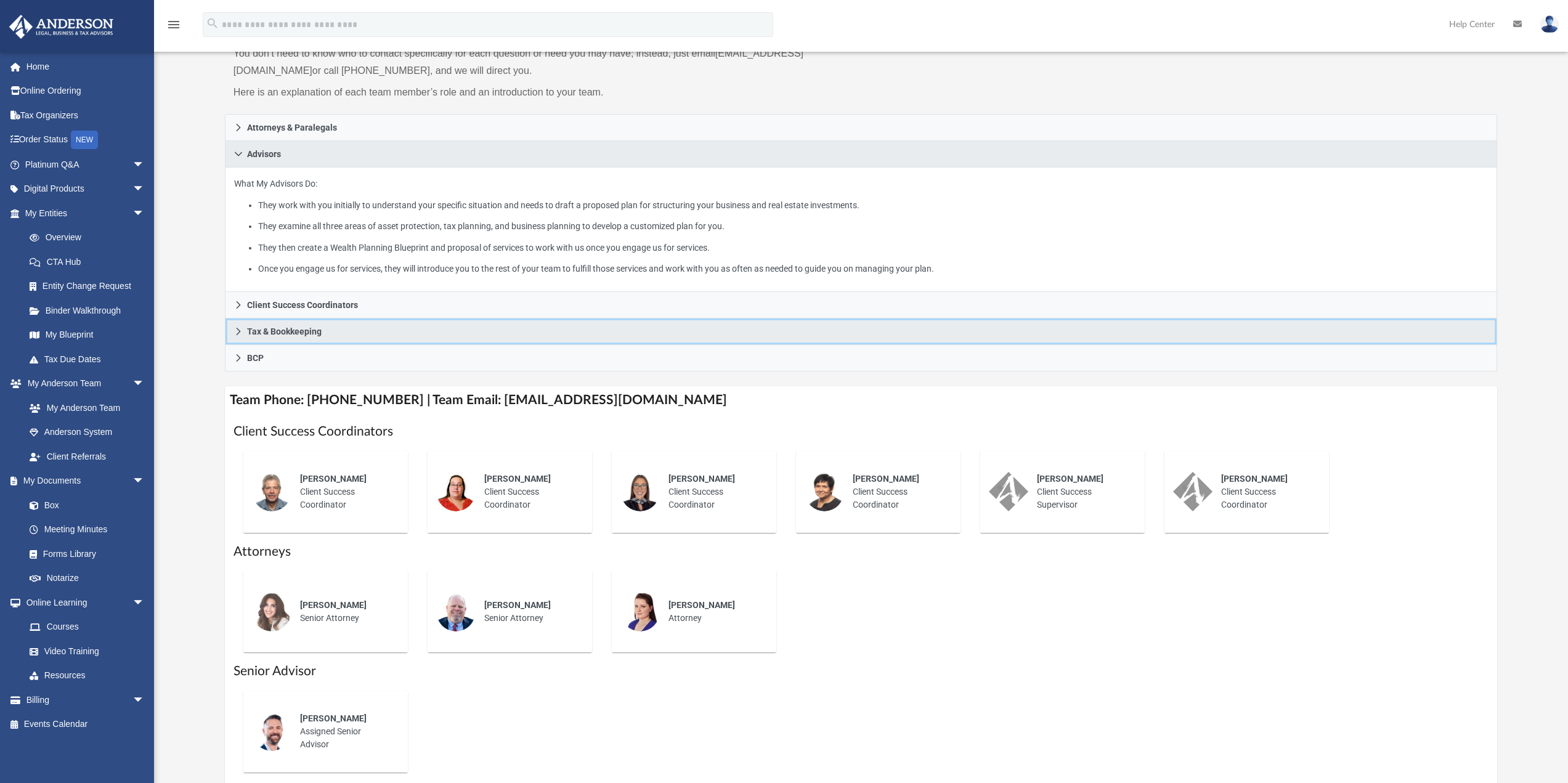
click at [237, 330] on icon at bounding box center [239, 332] width 9 height 9
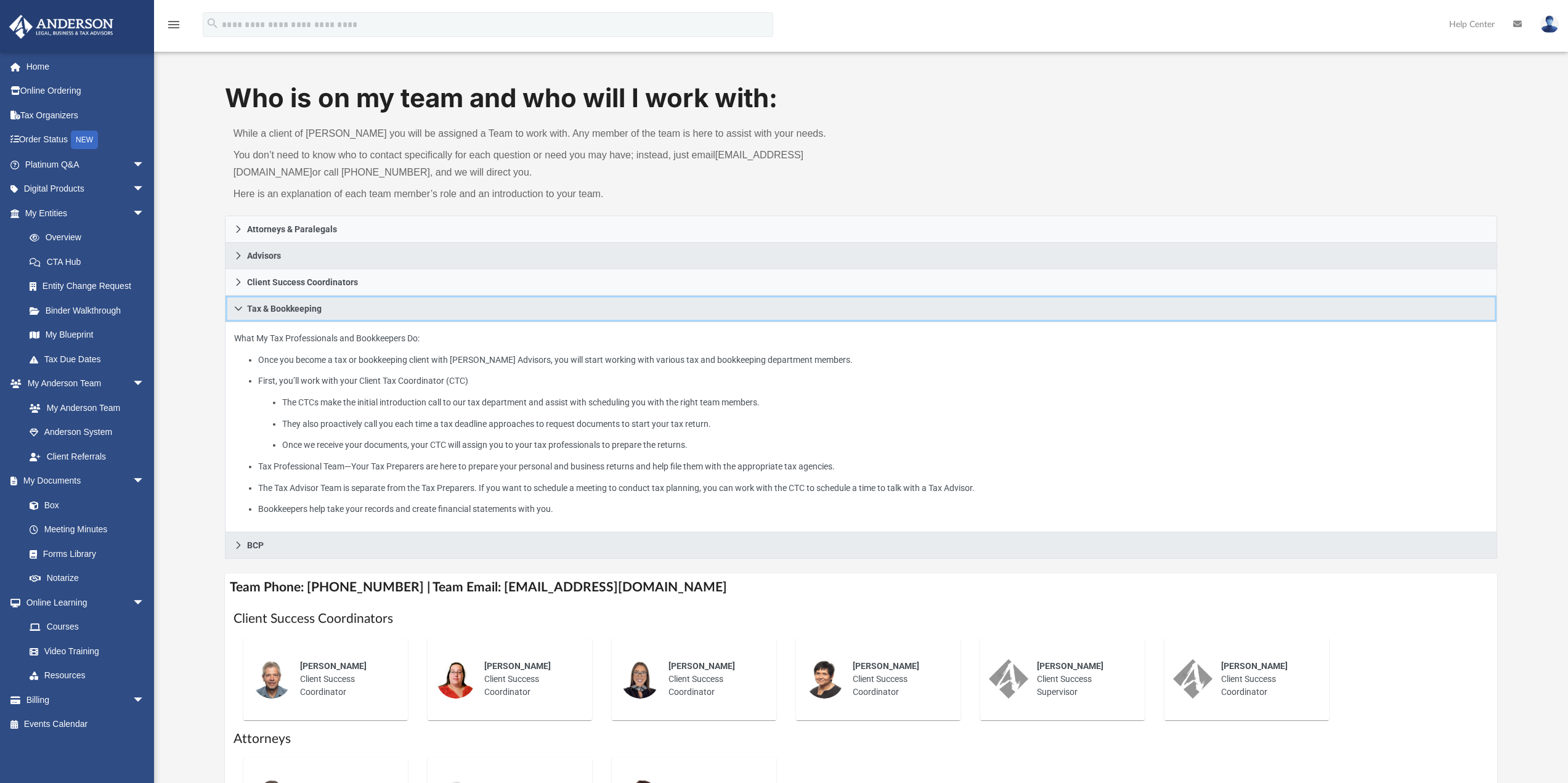
scroll to position [0, 0]
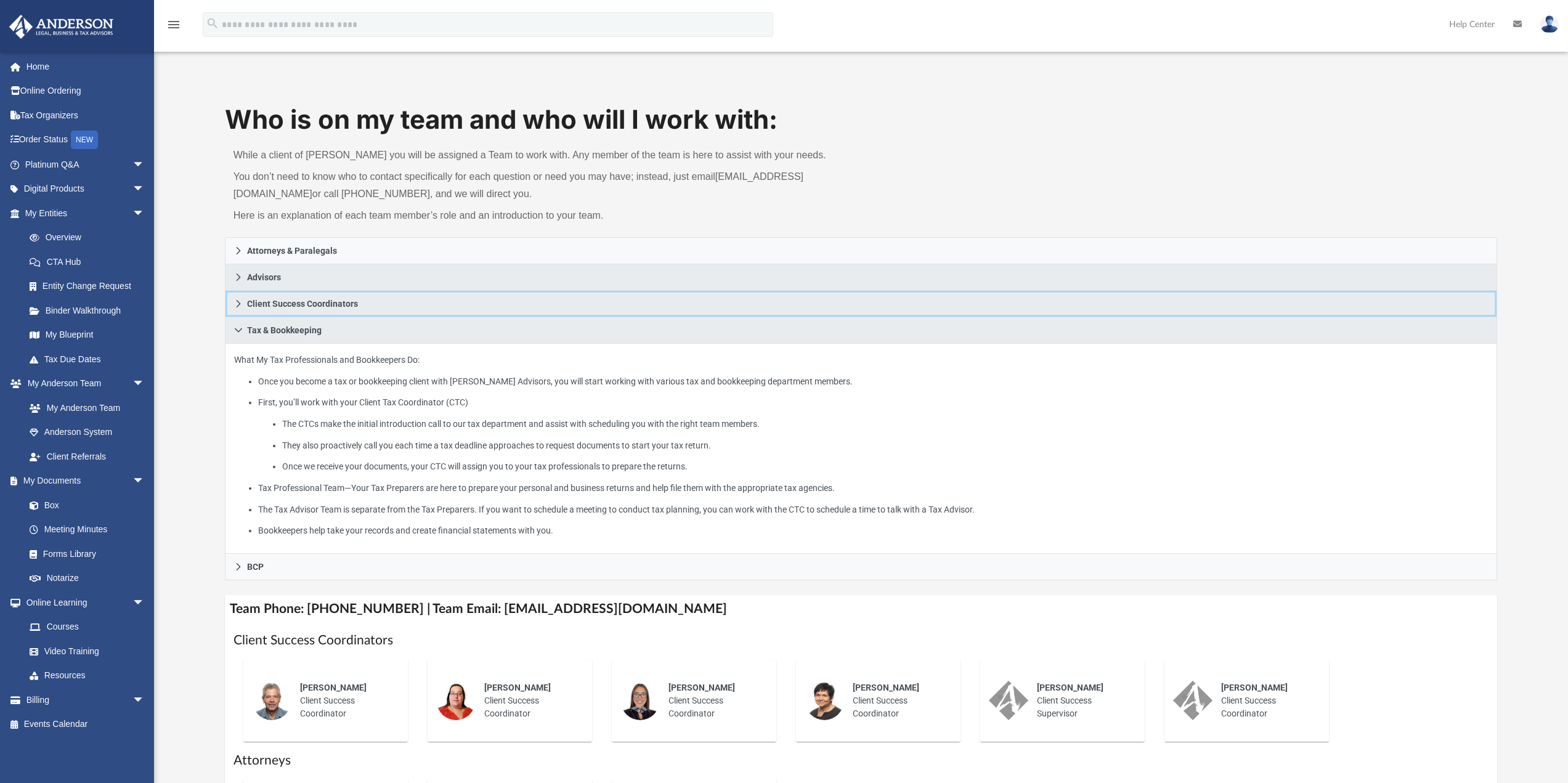
click at [240, 304] on icon at bounding box center [239, 304] width 9 height 9
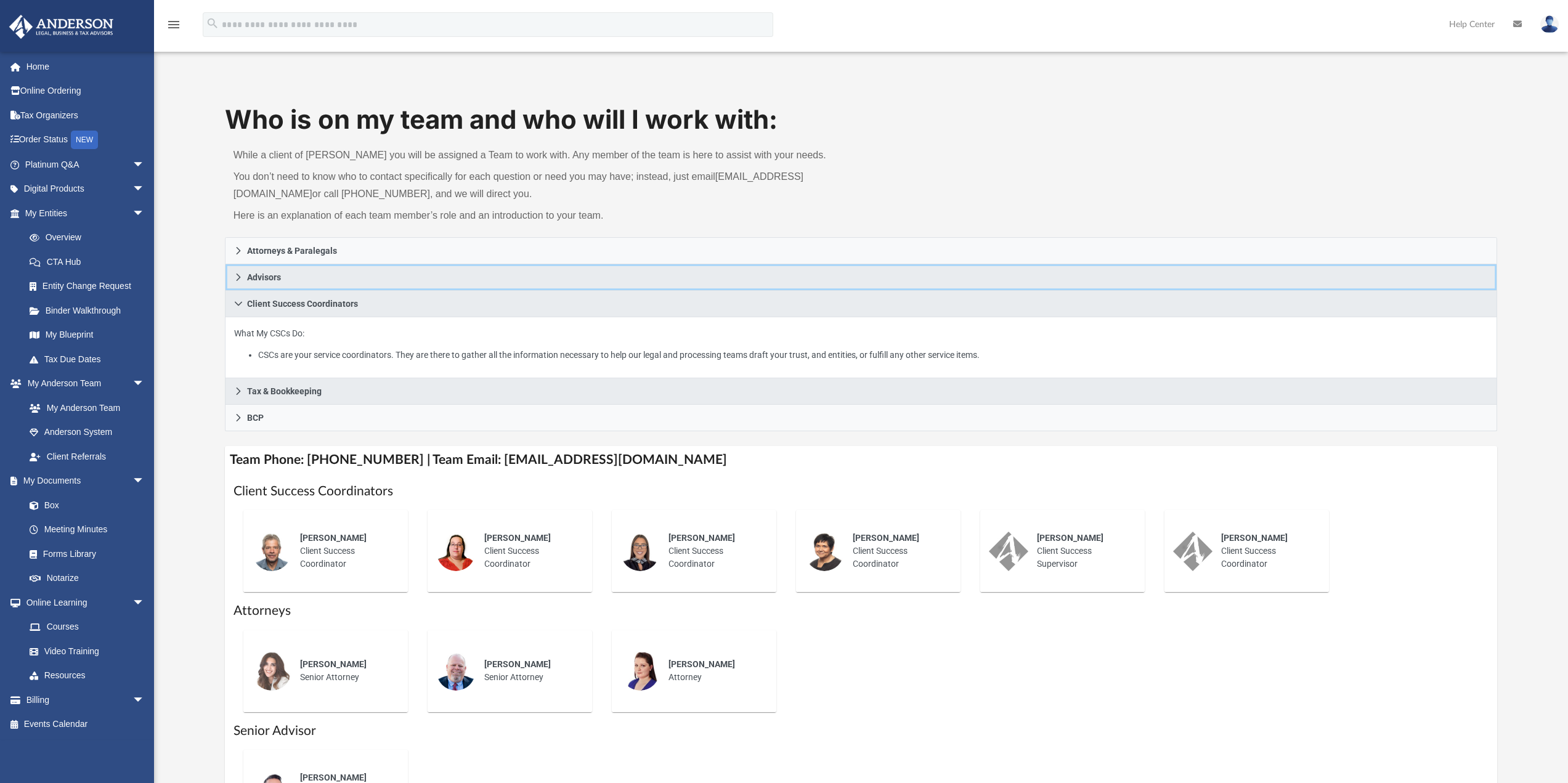
click at [241, 275] on icon at bounding box center [239, 278] width 9 height 9
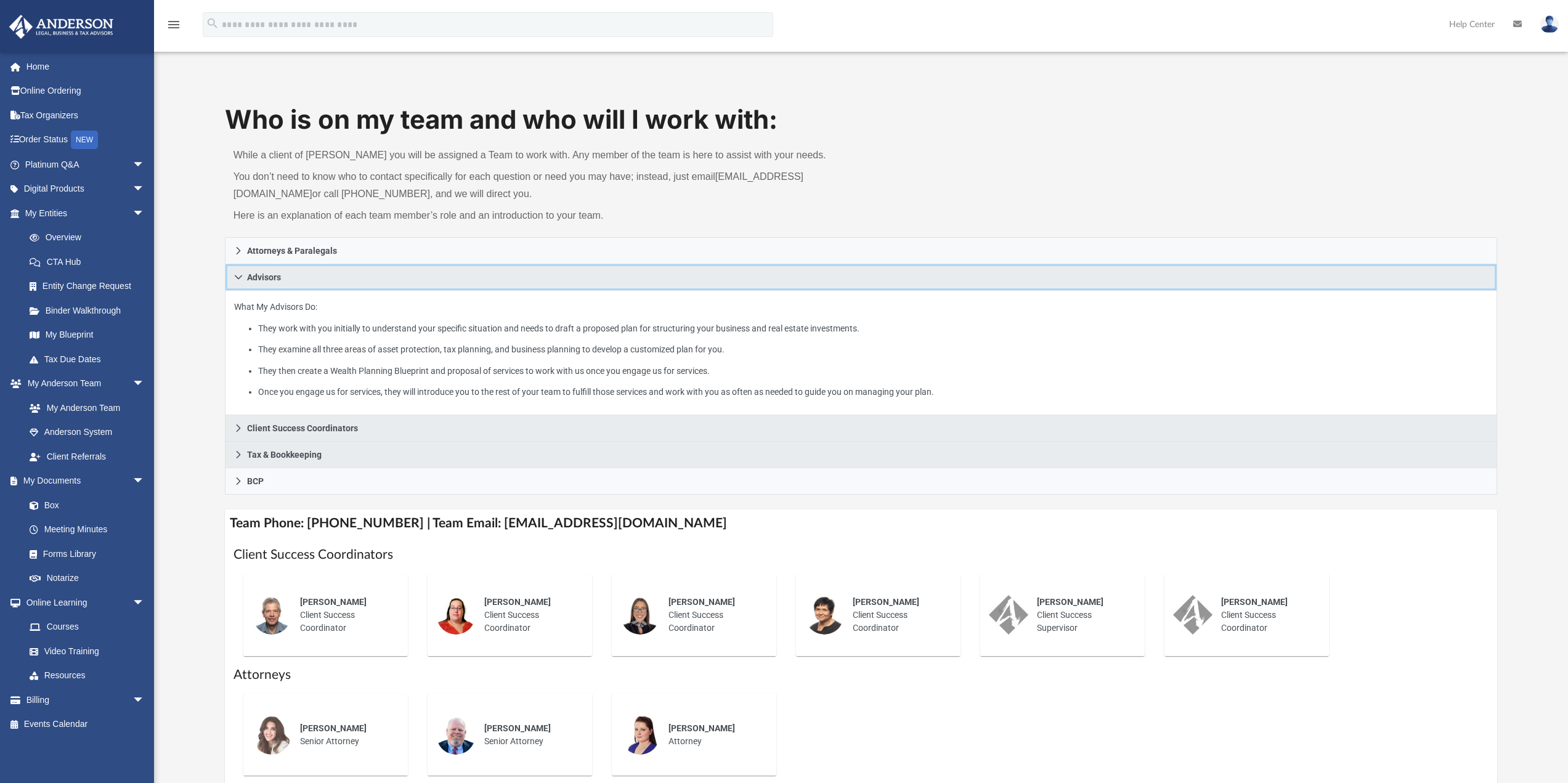
click at [240, 278] on icon at bounding box center [239, 278] width 9 height 9
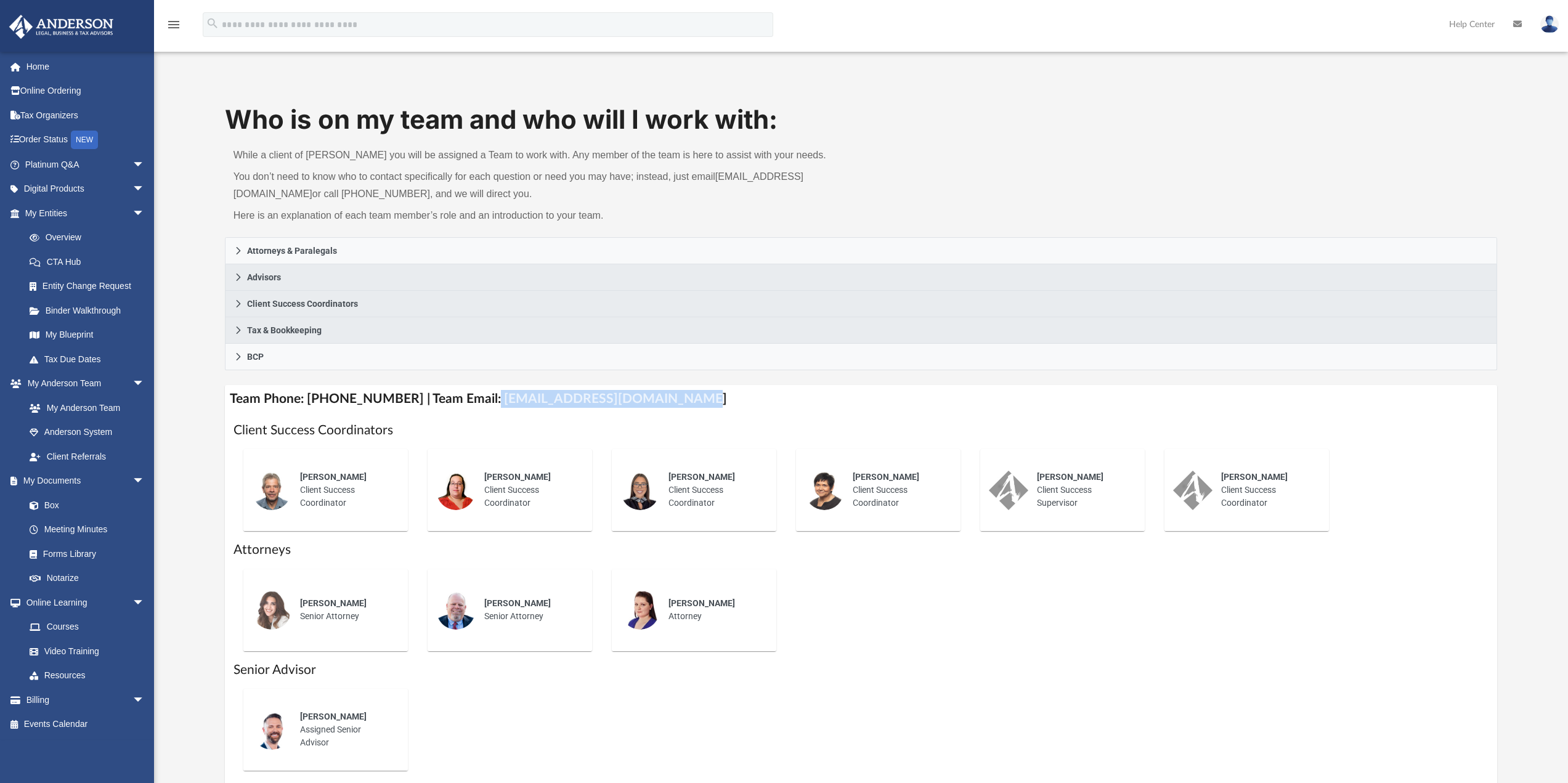
drag, startPoint x: 475, startPoint y: 398, endPoint x: 676, endPoint y: 407, distance: 201.2
click at [676, 407] on h4 "Team Phone: (725) 208-3133 | Team Email: myteam@andersonadvisors.com" at bounding box center [862, 399] width 1273 height 27
copy h4 "myteam@andersonadvisors.com"
